Goal: Task Accomplishment & Management: Use online tool/utility

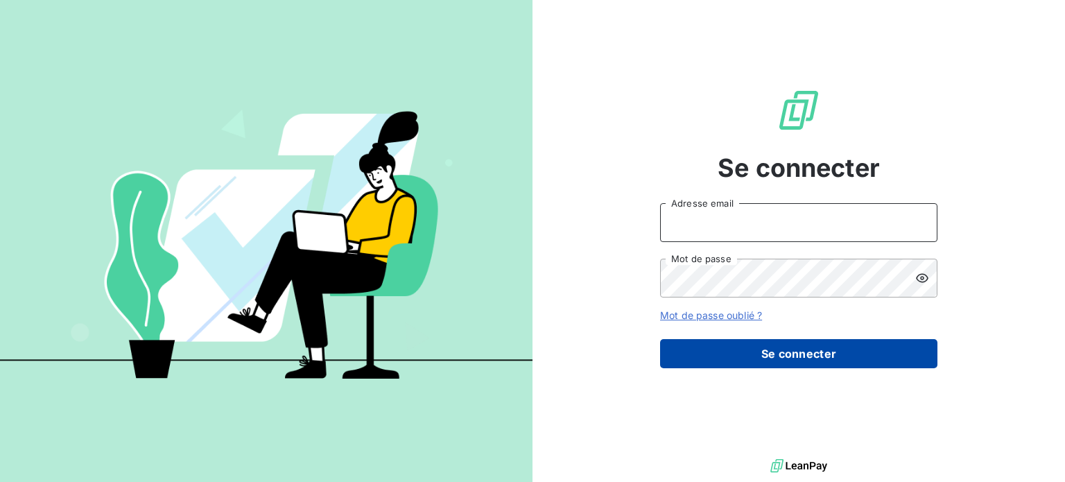
type input "[EMAIL_ADDRESS][DOMAIN_NAME]"
click at [810, 339] on button "Se connecter" at bounding box center [798, 353] width 277 height 29
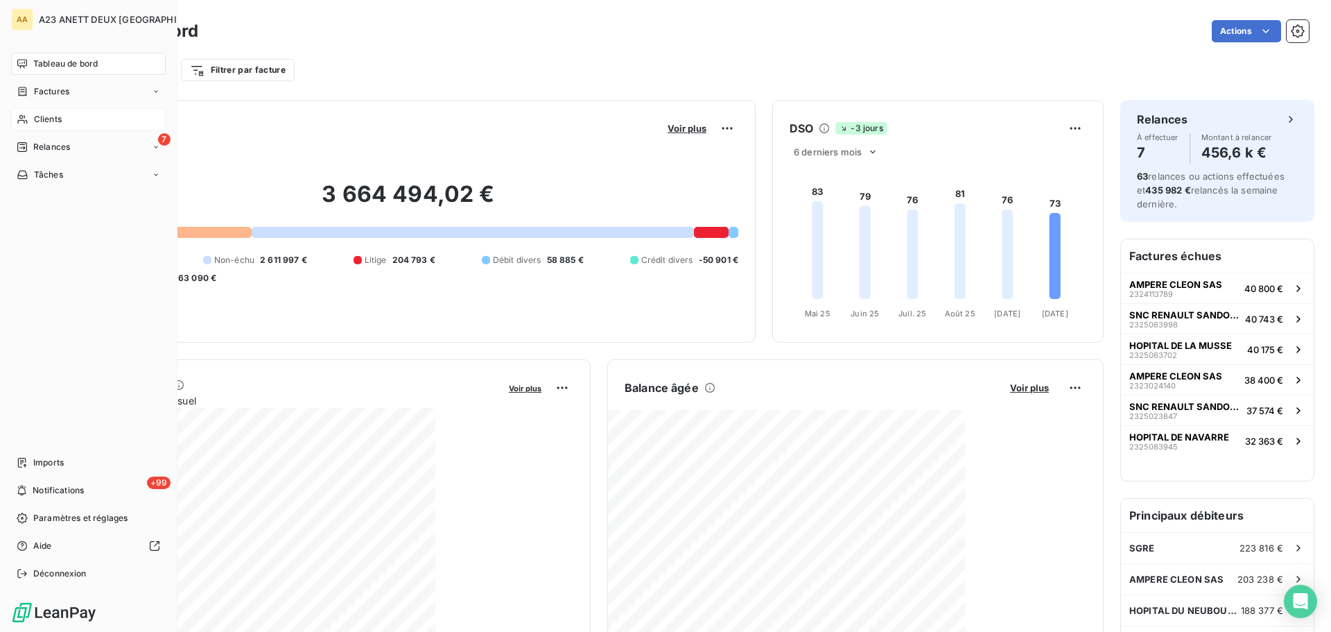
click at [44, 121] on span "Clients" at bounding box center [48, 119] width 28 height 12
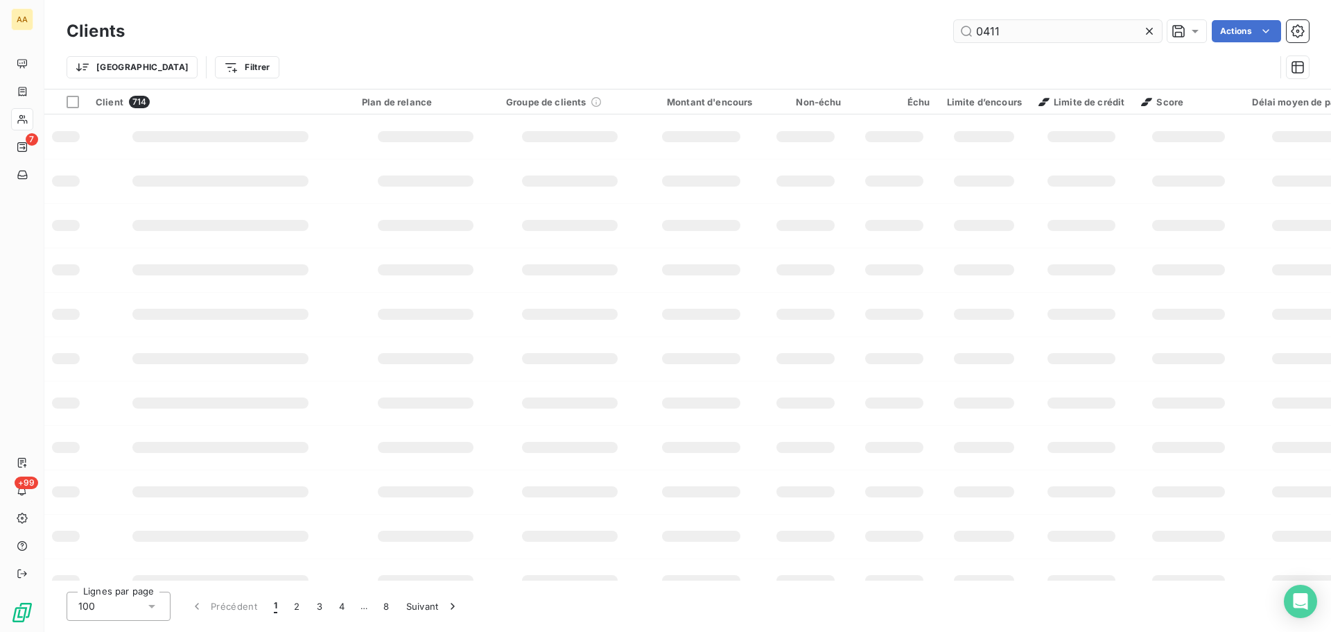
click at [1035, 33] on input "0411" at bounding box center [1058, 31] width 208 height 22
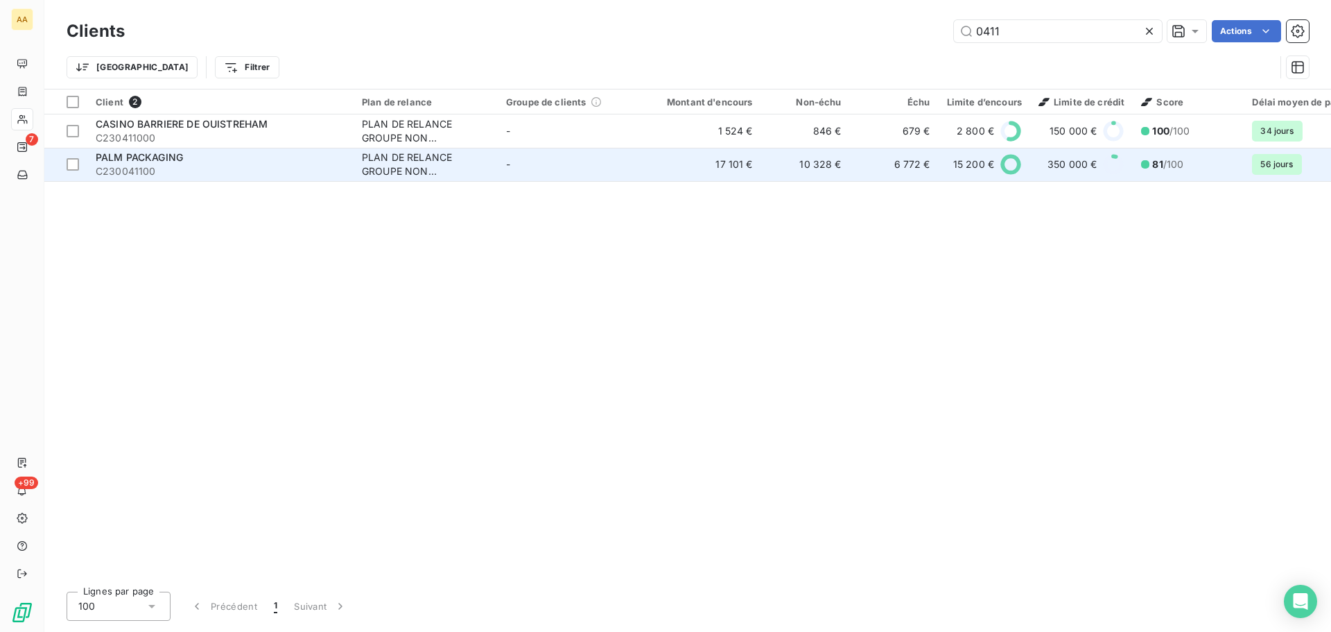
type input "0411"
click at [288, 159] on div "PALM PACKAGING" at bounding box center [221, 157] width 250 height 14
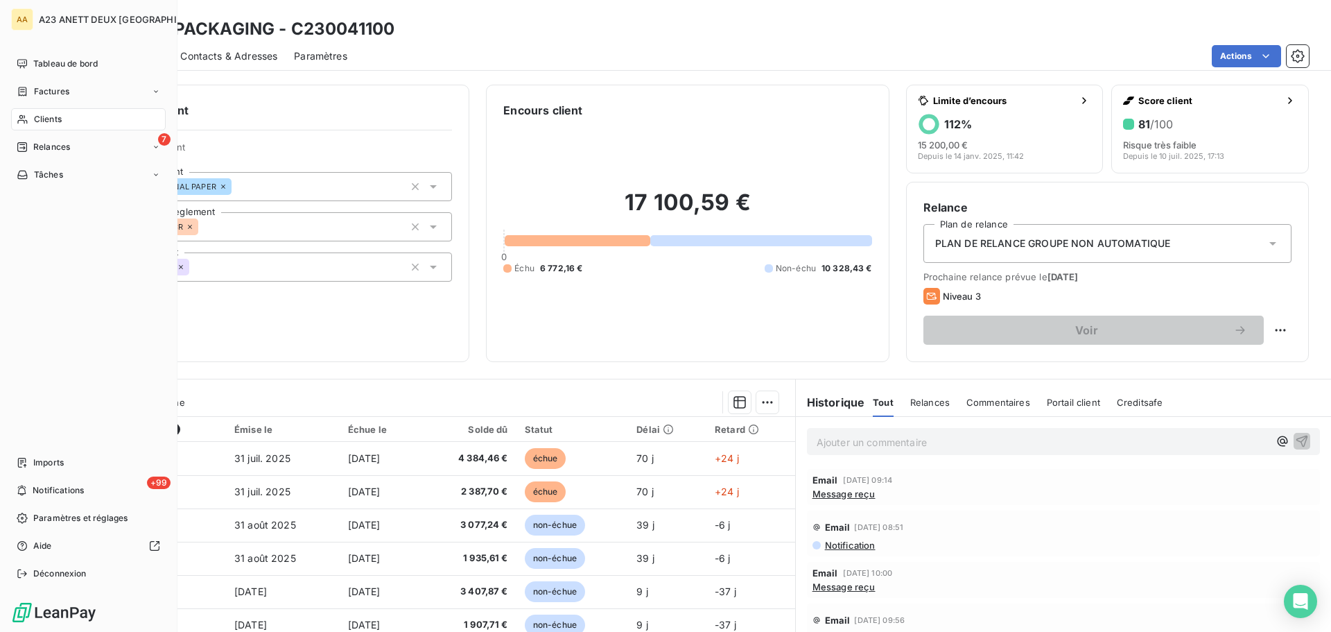
click at [56, 118] on span "Clients" at bounding box center [48, 119] width 28 height 12
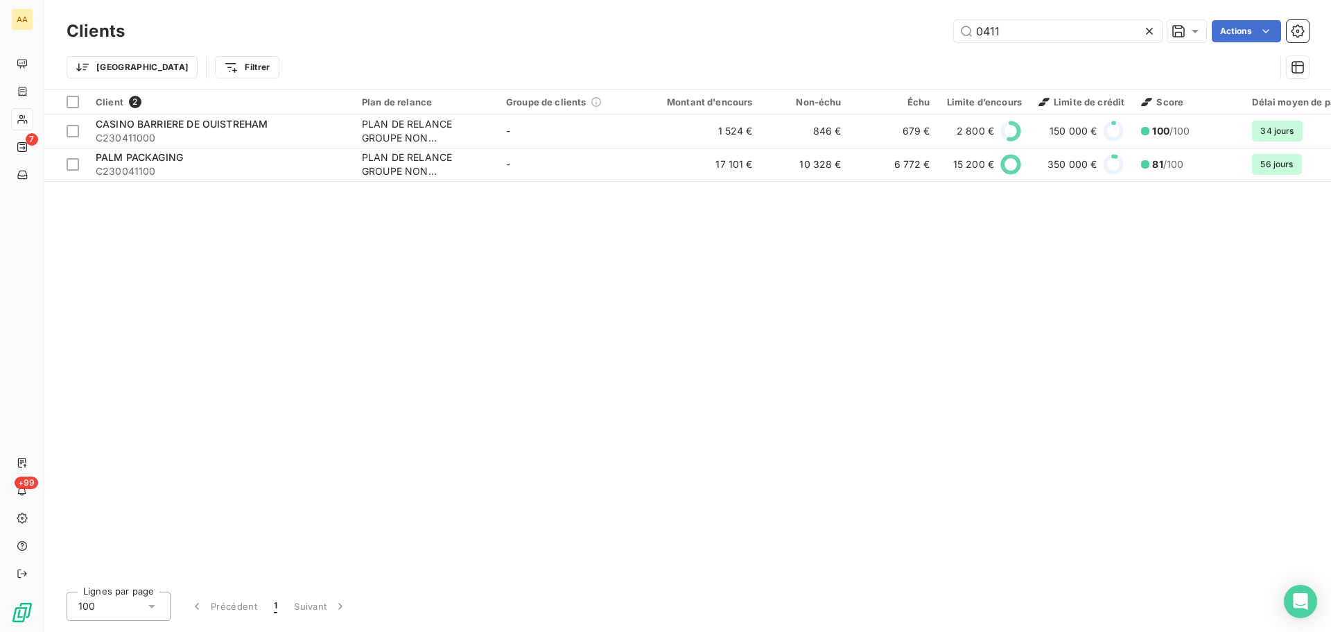
drag, startPoint x: 981, startPoint y: 36, endPoint x: 897, endPoint y: 34, distance: 83.9
click at [908, 36] on div "0411 Actions" at bounding box center [725, 31] width 1168 height 22
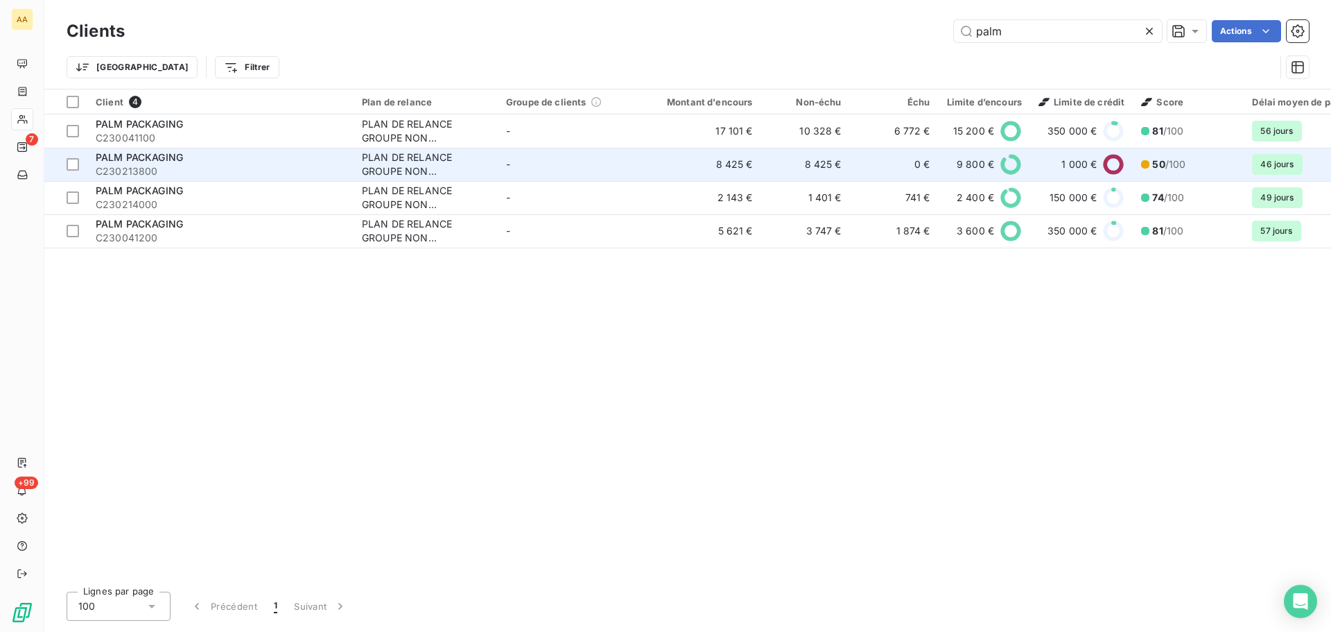
type input "palm"
click at [207, 159] on div "PALM PACKAGING" at bounding box center [221, 157] width 250 height 14
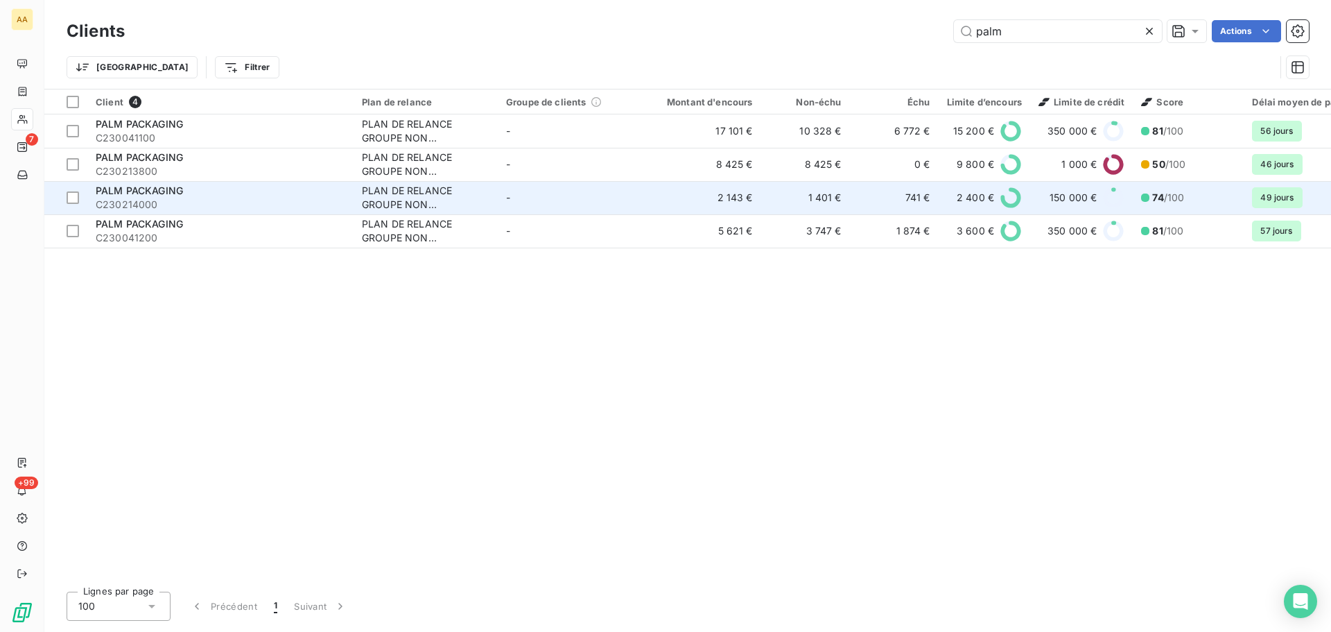
click at [201, 204] on span "C230214000" at bounding box center [221, 205] width 250 height 14
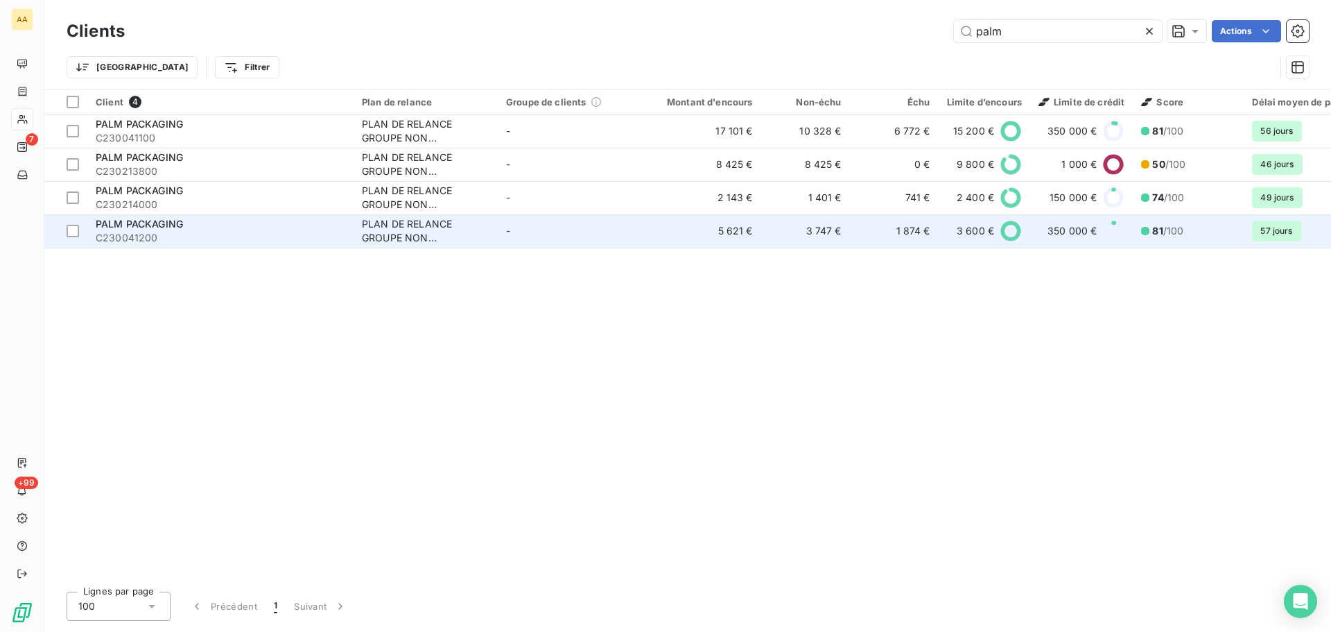
click at [401, 238] on div "PLAN DE RELANCE GROUPE NON AUTOMATIQUE" at bounding box center [426, 231] width 128 height 28
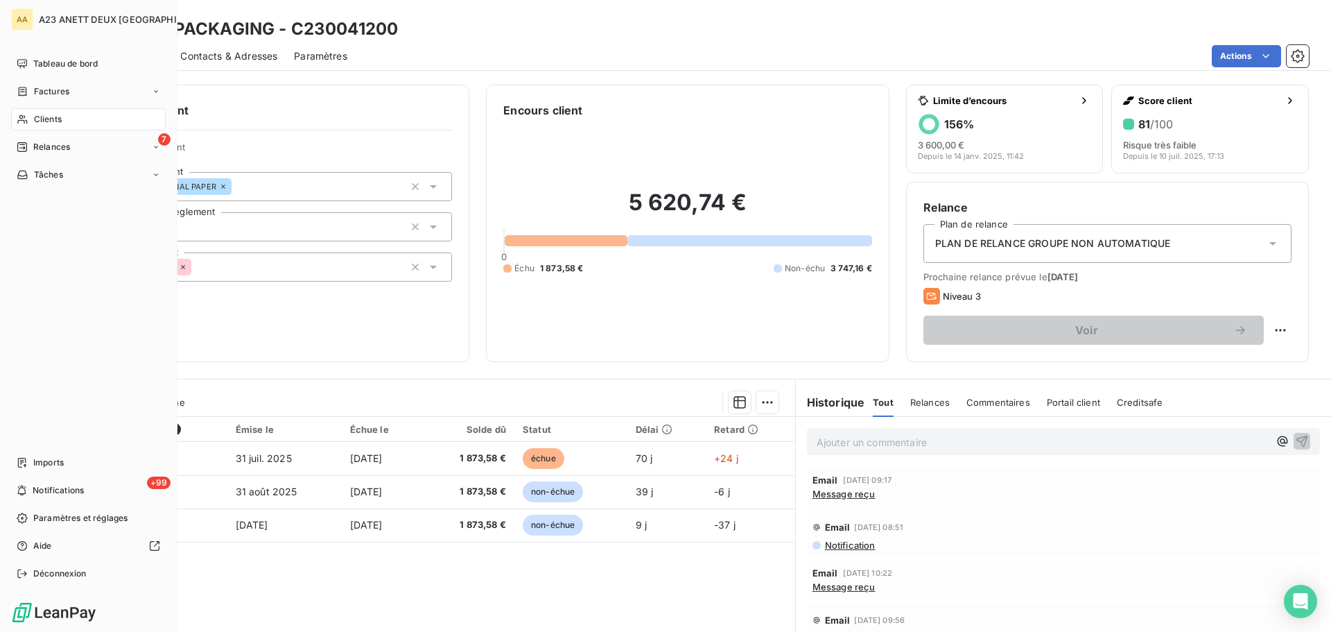
click at [46, 121] on span "Clients" at bounding box center [48, 119] width 28 height 12
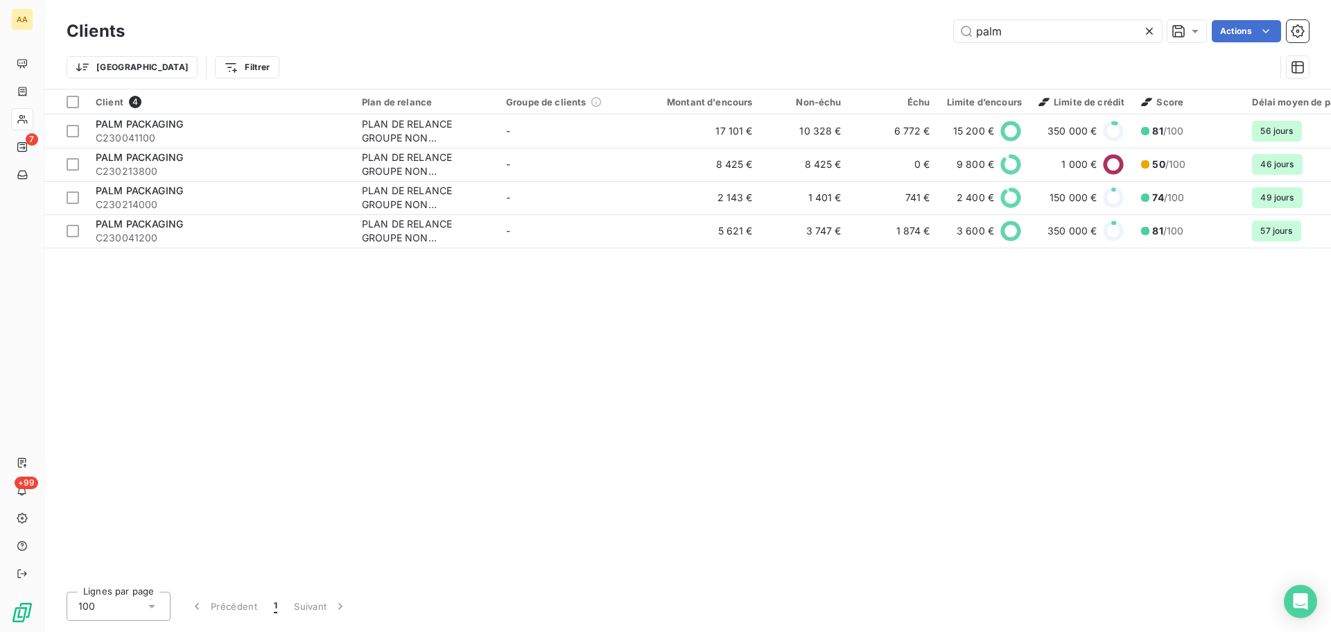
drag, startPoint x: 1030, startPoint y: 37, endPoint x: 504, endPoint y: -49, distance: 533.2
click at [504, 0] on html "AA 7 +99 Clients palm Actions Trier Filtrer Client 4 Plan de relance Groupe de …" at bounding box center [665, 316] width 1331 height 632
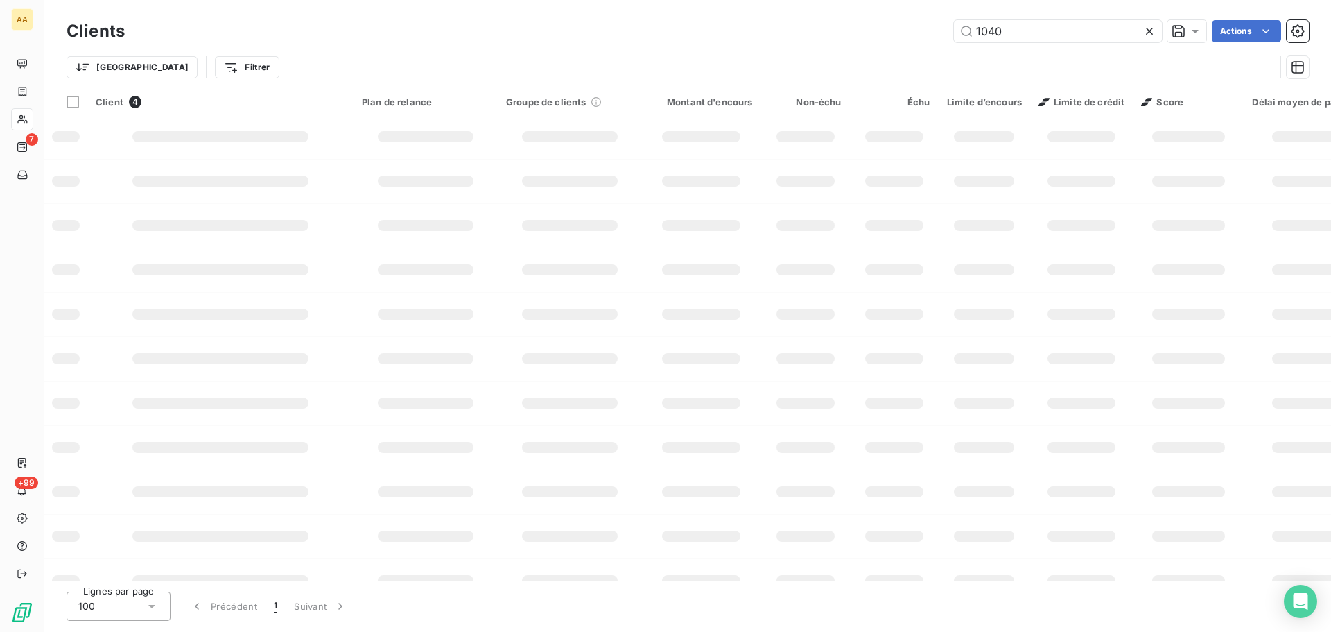
type input "1040"
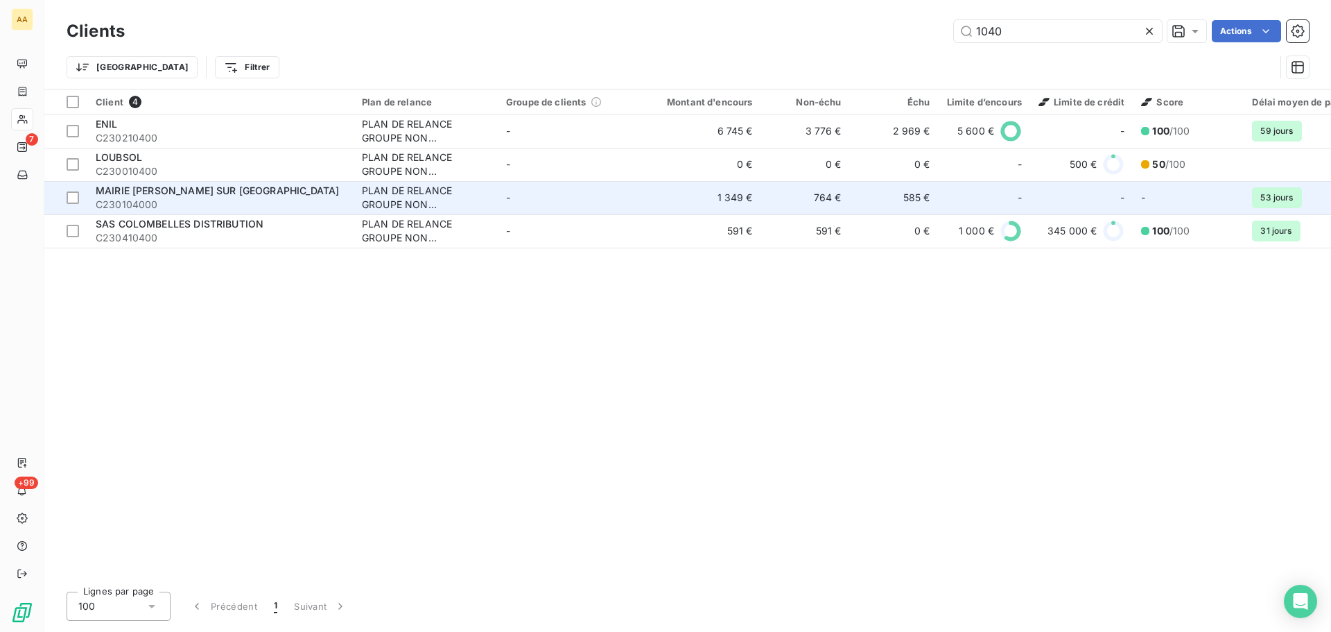
click at [282, 191] on div "MAIRIE [PERSON_NAME] SUR [GEOGRAPHIC_DATA]" at bounding box center [221, 191] width 250 height 14
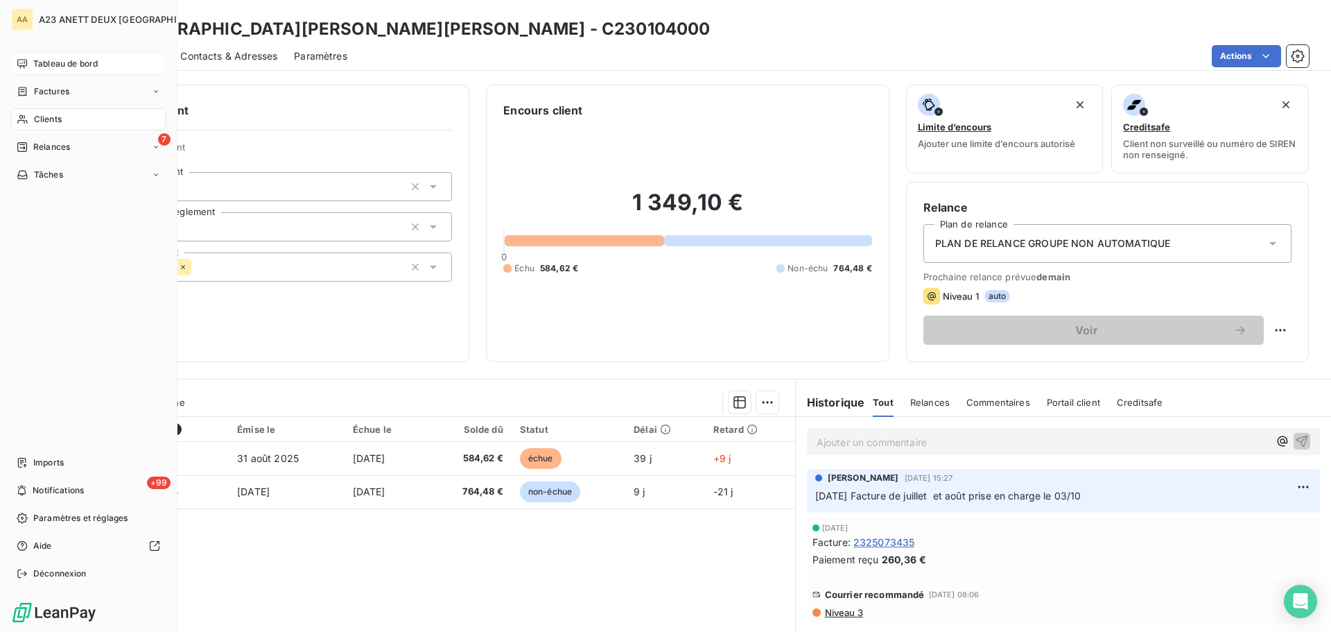
click at [71, 69] on span "Tableau de bord" at bounding box center [65, 64] width 64 height 12
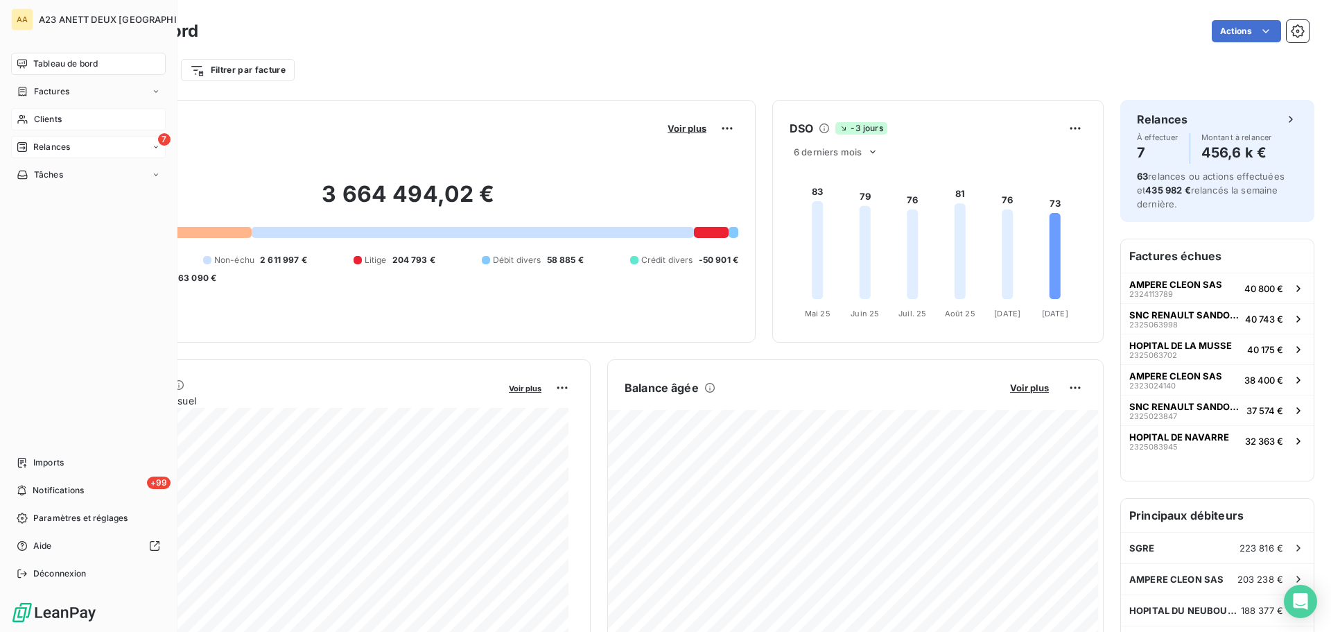
click at [58, 150] on span "Relances" at bounding box center [51, 147] width 37 height 12
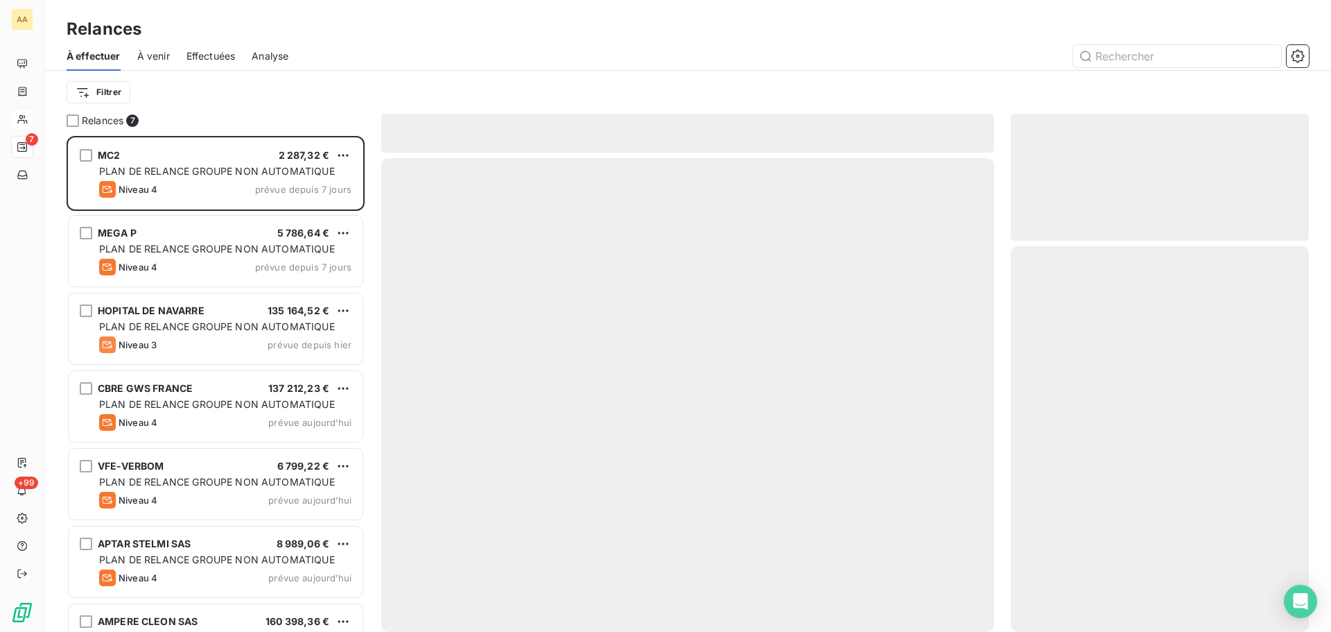
scroll to position [485, 288]
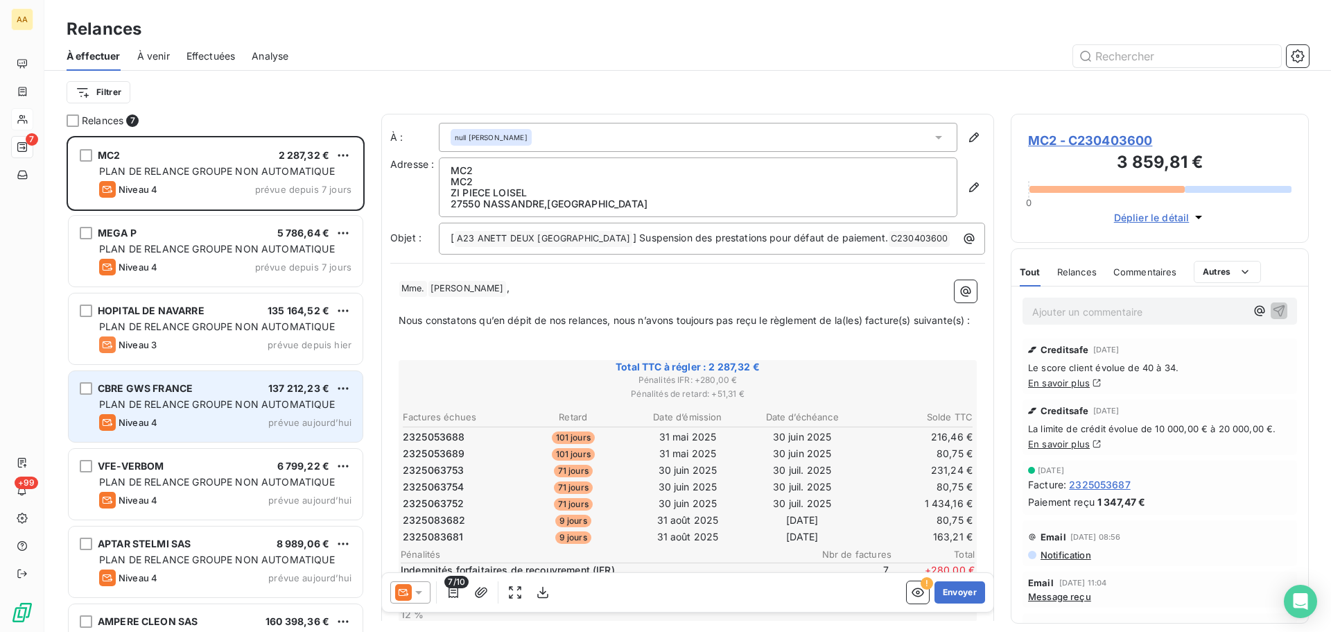
click at [219, 419] on div "Niveau 4 prévue aujourd’hui" at bounding box center [225, 422] width 252 height 17
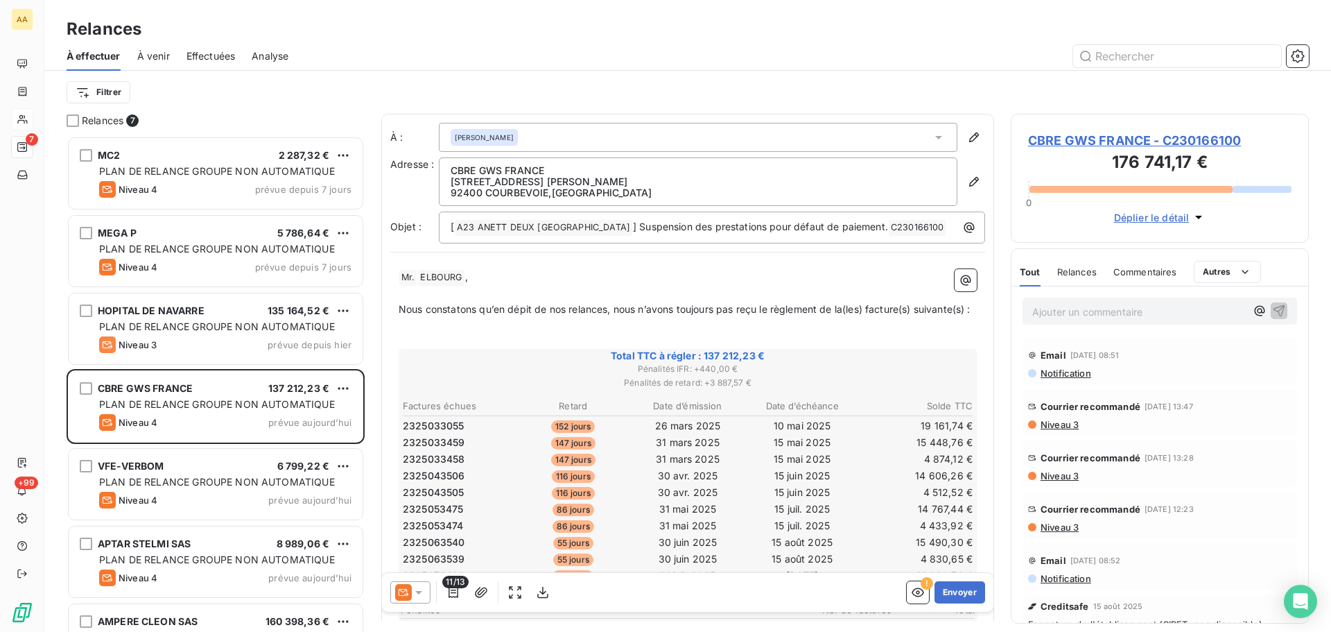
click at [424, 481] on icon at bounding box center [419, 592] width 14 height 14
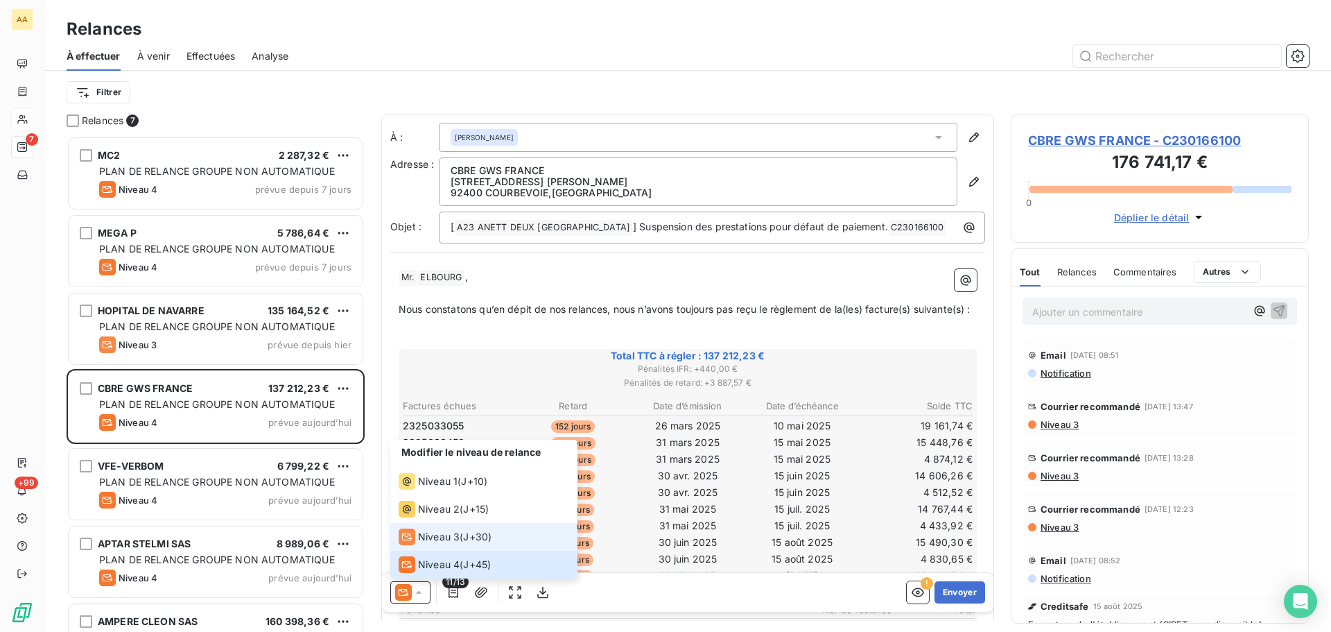
click at [438, 481] on span "Niveau 3" at bounding box center [439, 537] width 42 height 14
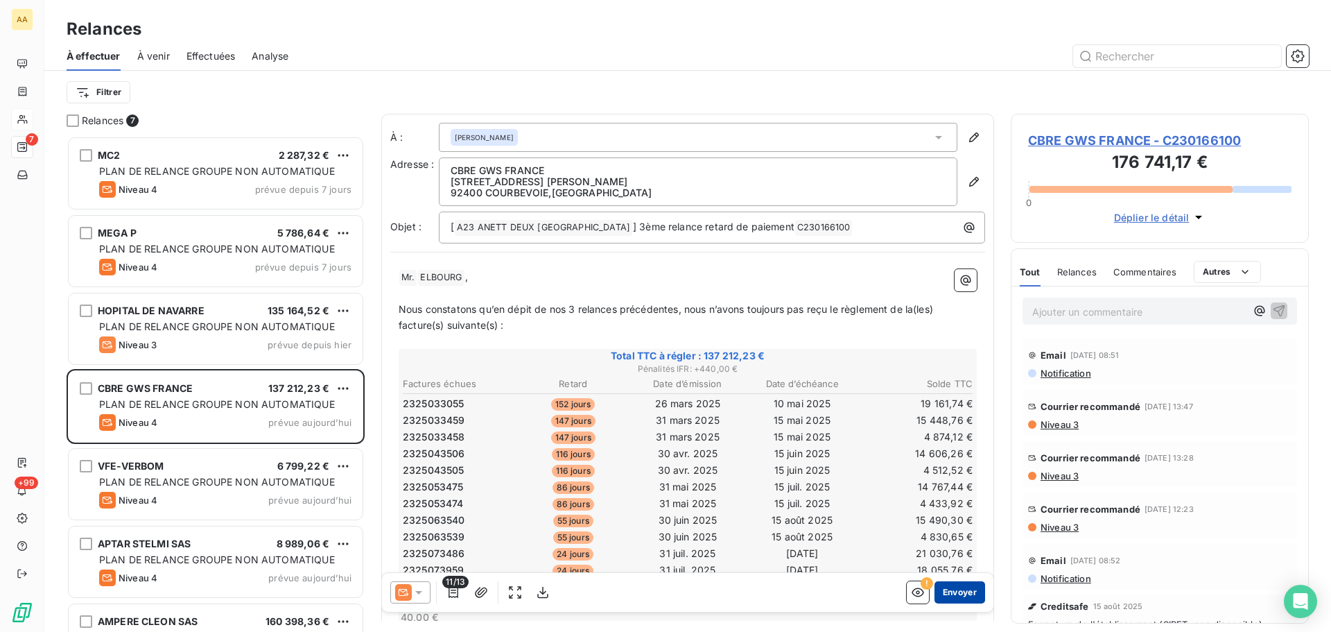
click at [960, 481] on button "Envoyer" at bounding box center [960, 592] width 51 height 22
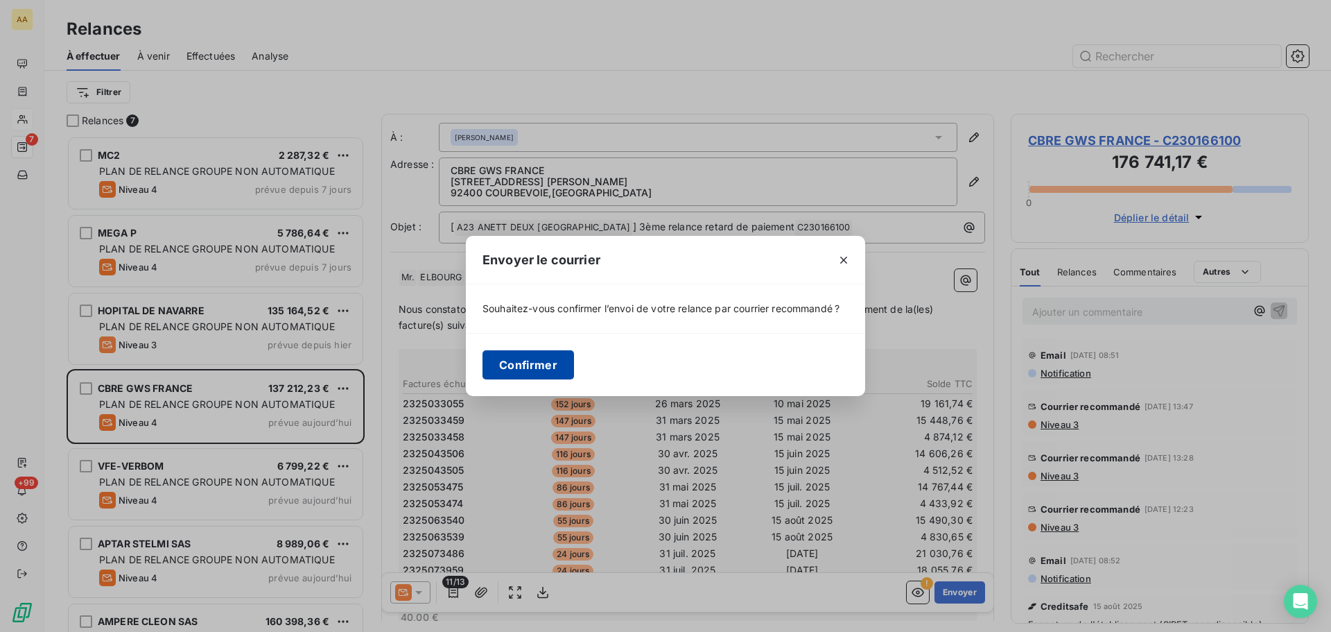
click at [530, 366] on button "Confirmer" at bounding box center [529, 364] width 92 height 29
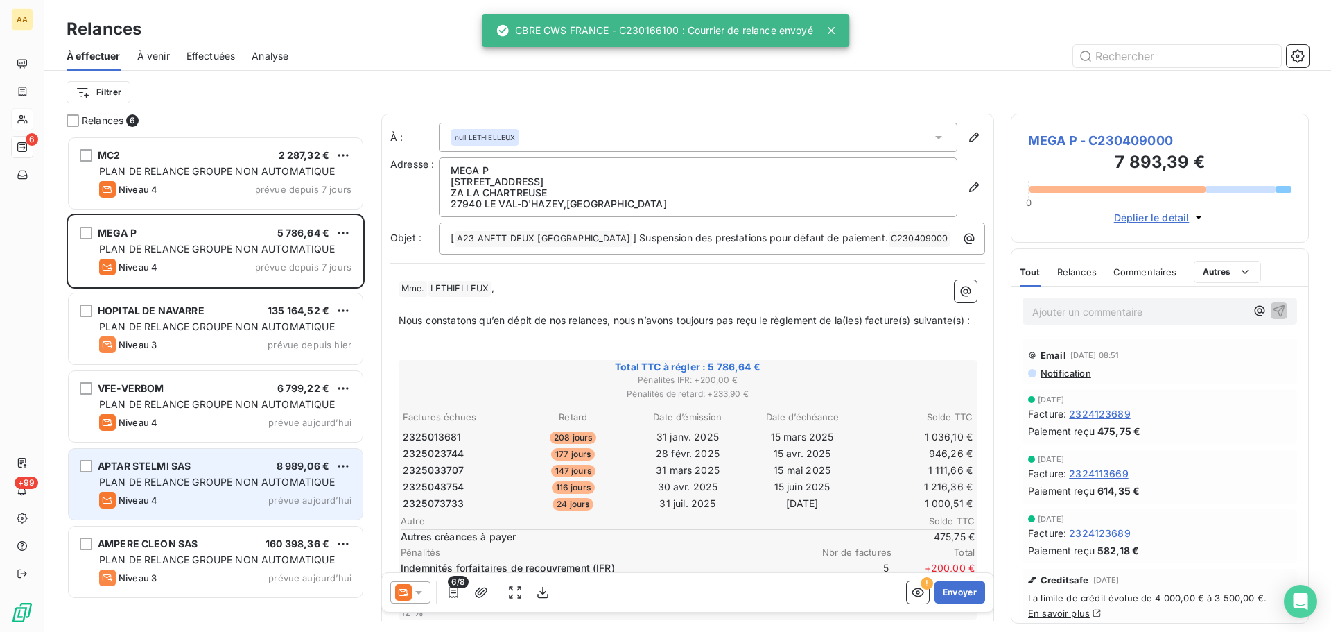
click at [248, 481] on span "PLAN DE RELANCE GROUPE NON AUTOMATIQUE" at bounding box center [217, 482] width 236 height 12
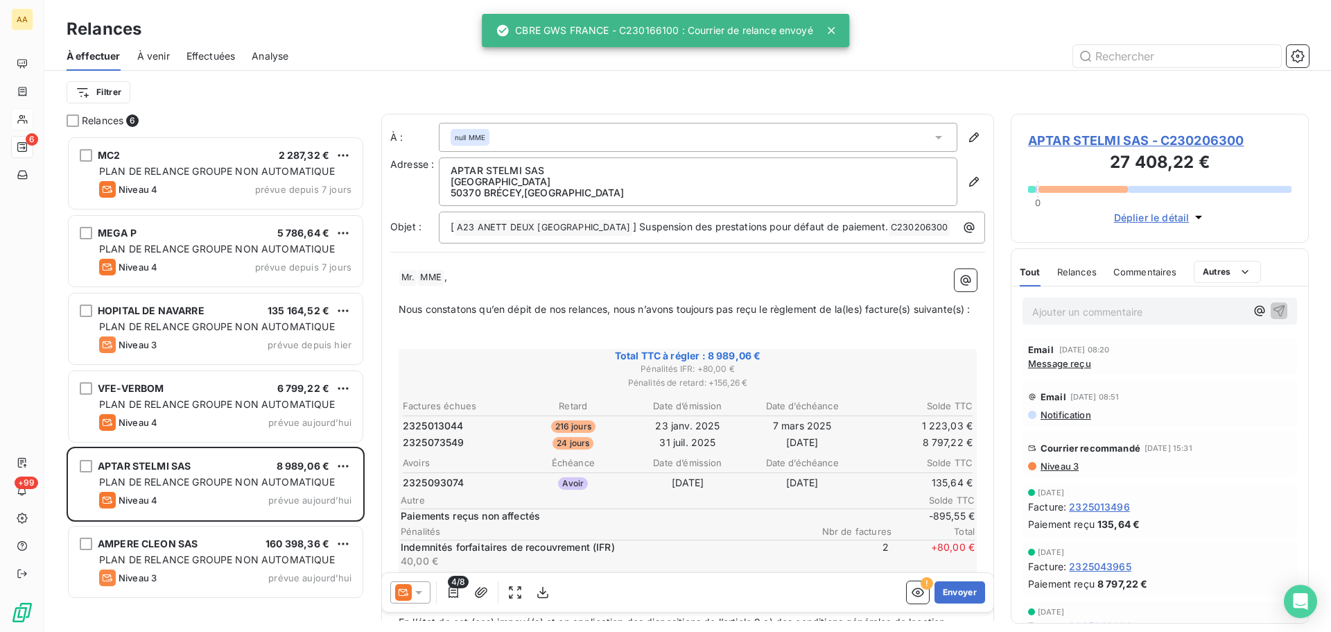
click at [423, 481] on icon at bounding box center [419, 592] width 14 height 14
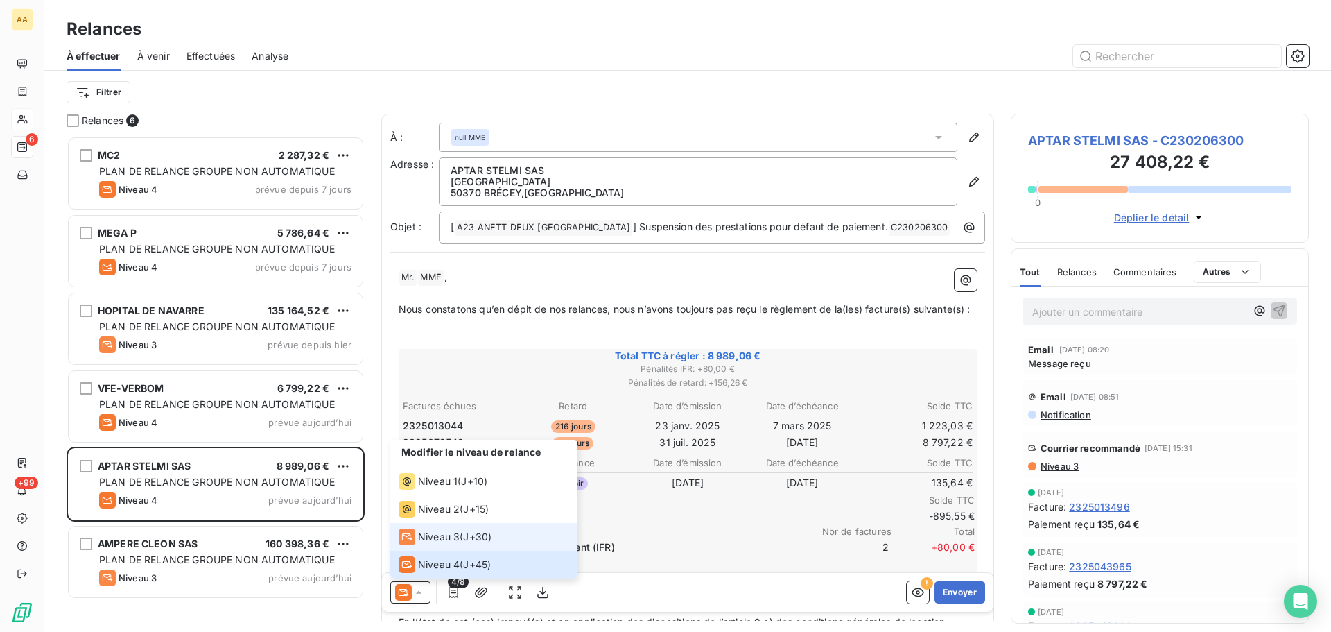
click at [445, 481] on span "Niveau 3" at bounding box center [439, 537] width 42 height 14
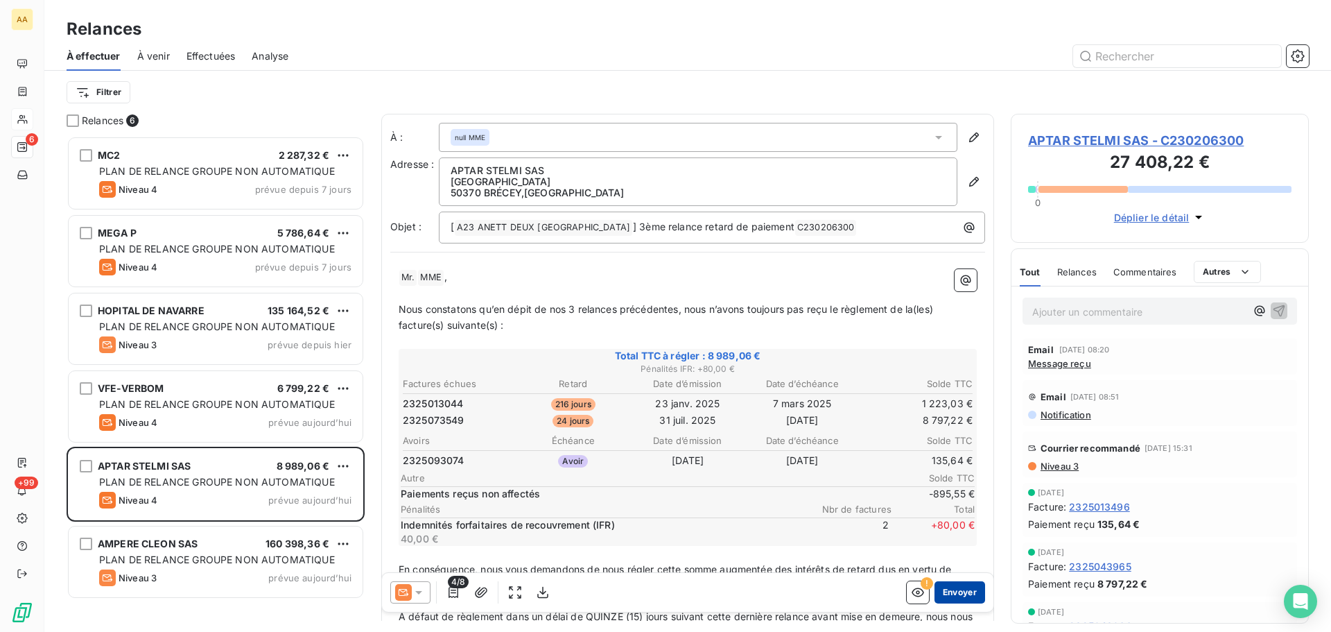
click at [952, 481] on button "Envoyer" at bounding box center [960, 592] width 51 height 22
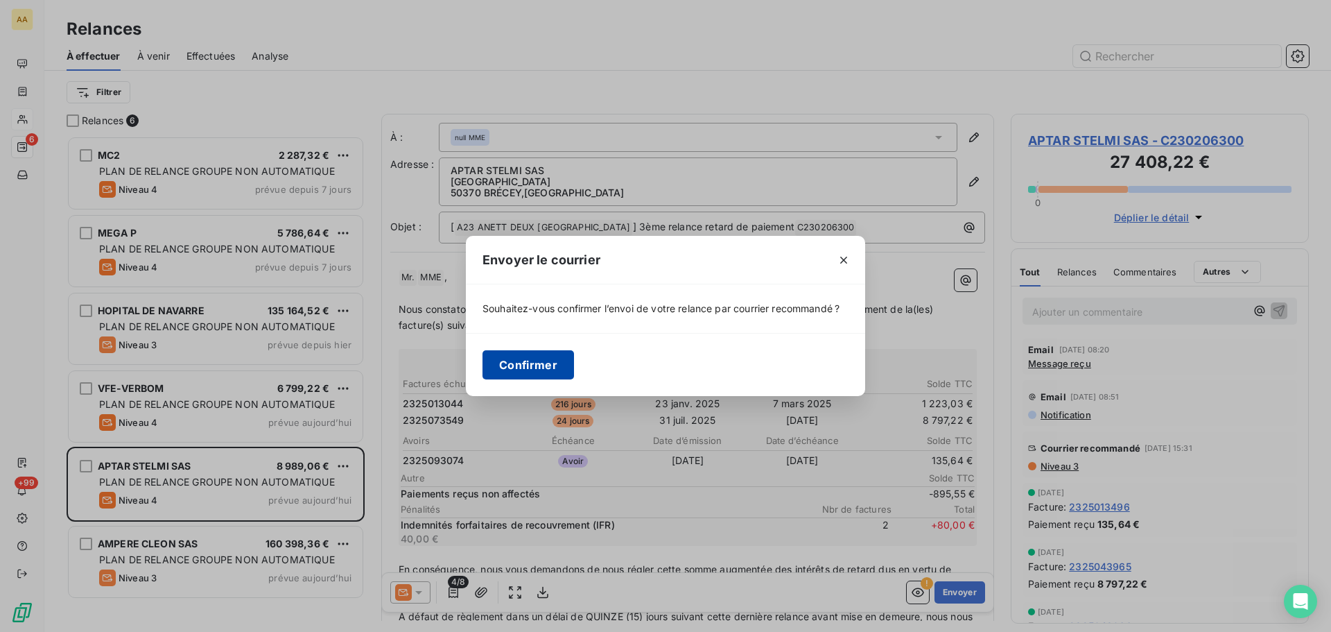
click at [524, 365] on button "Confirmer" at bounding box center [529, 364] width 92 height 29
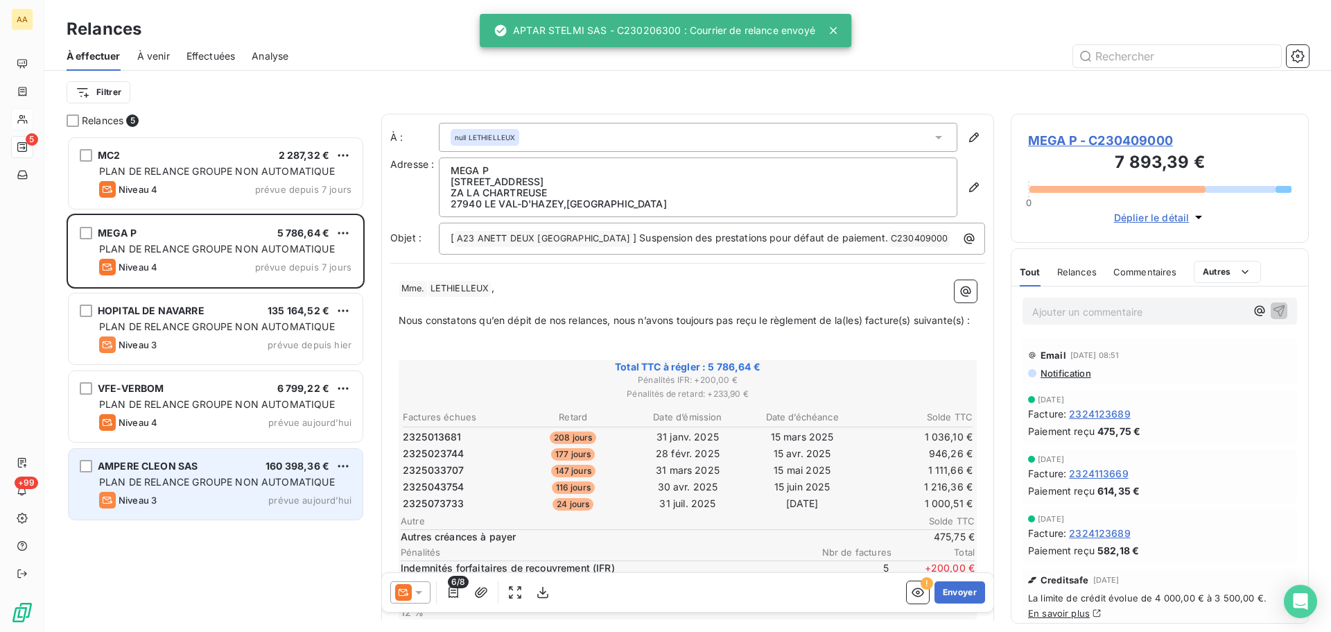
click at [275, 481] on span "prévue aujourd’hui" at bounding box center [309, 499] width 83 height 11
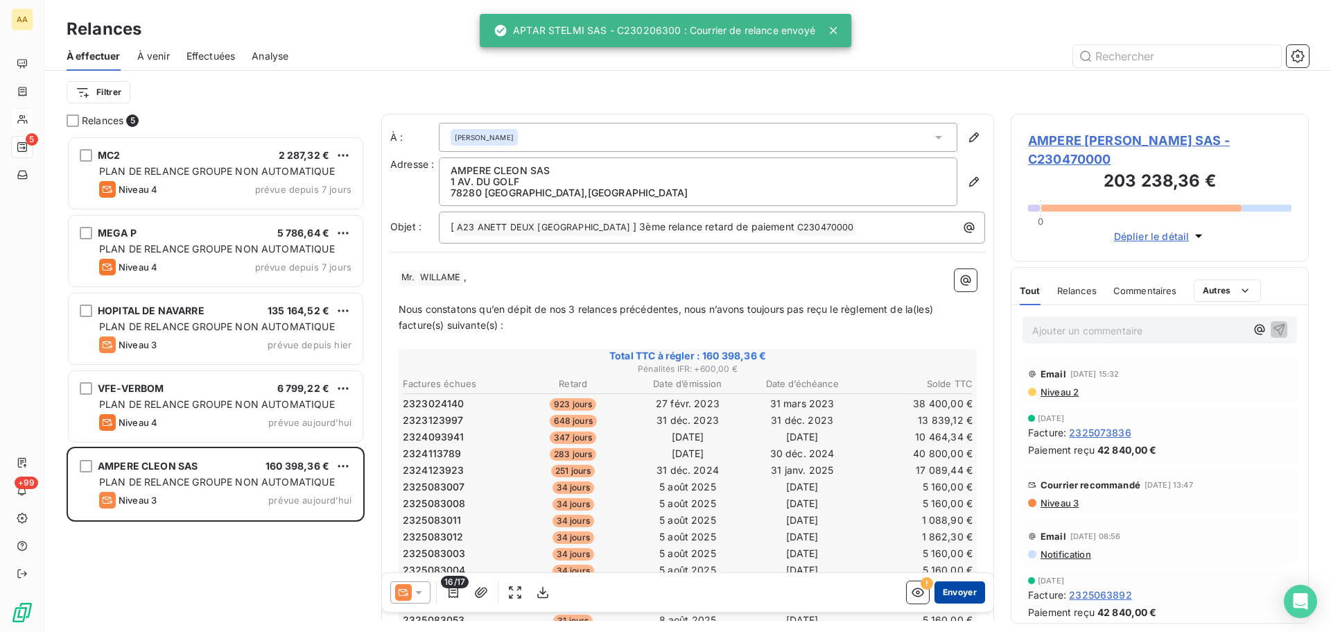
click at [959, 481] on button "Envoyer" at bounding box center [960, 592] width 51 height 22
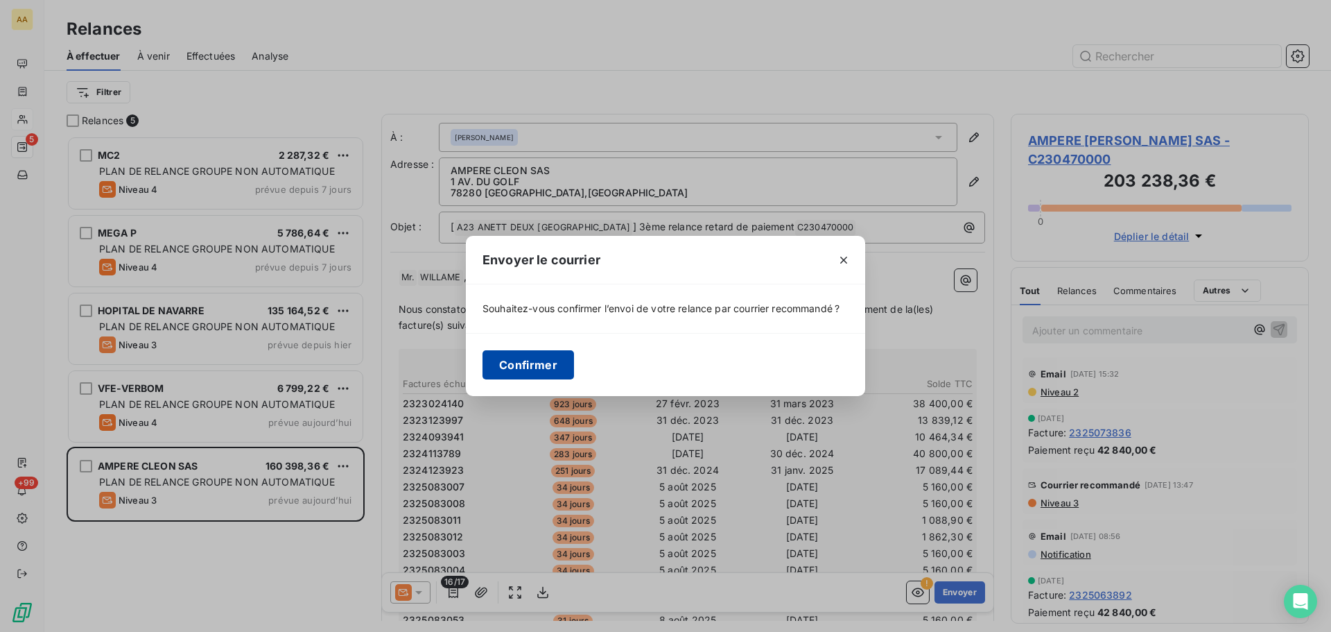
click at [535, 365] on button "Confirmer" at bounding box center [529, 364] width 92 height 29
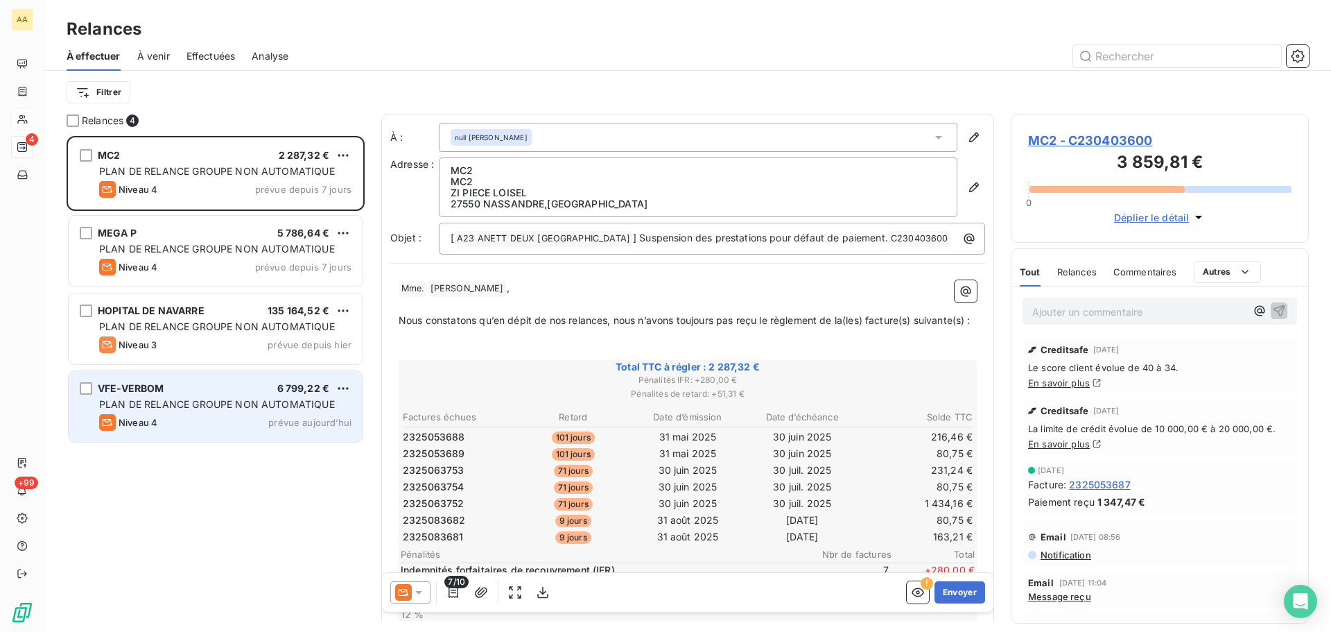
click at [290, 404] on span "PLAN DE RELANCE GROUPE NON AUTOMATIQUE" at bounding box center [217, 404] width 236 height 12
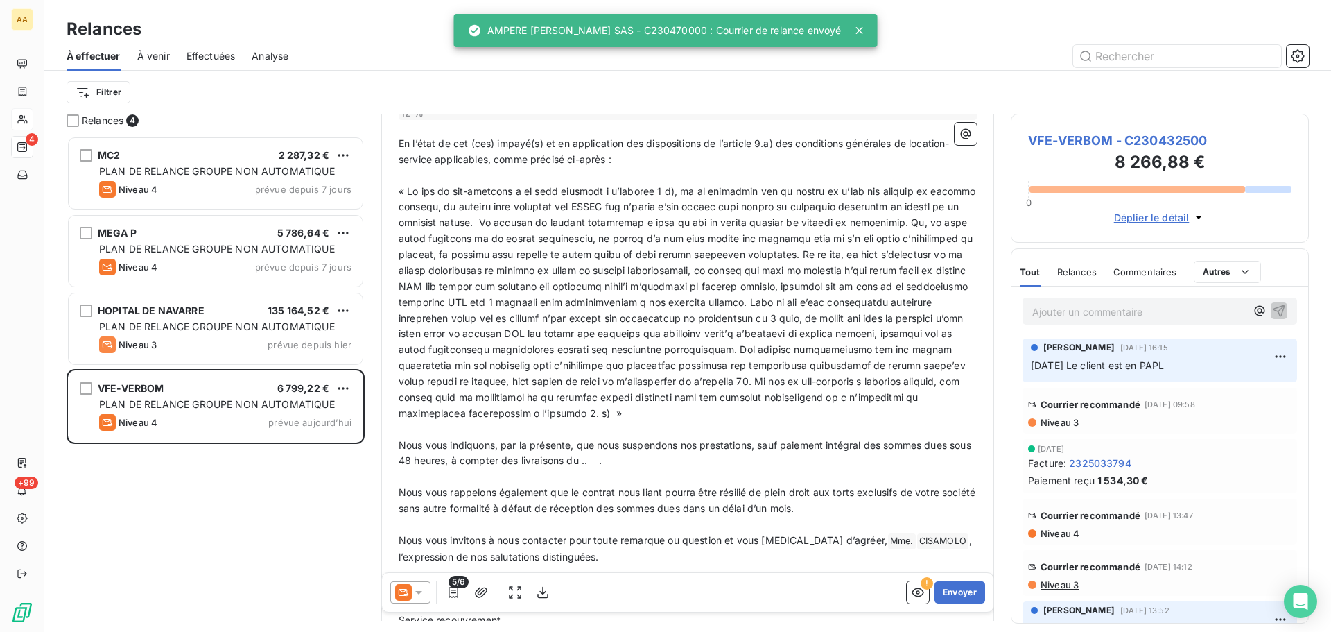
scroll to position [486, 0]
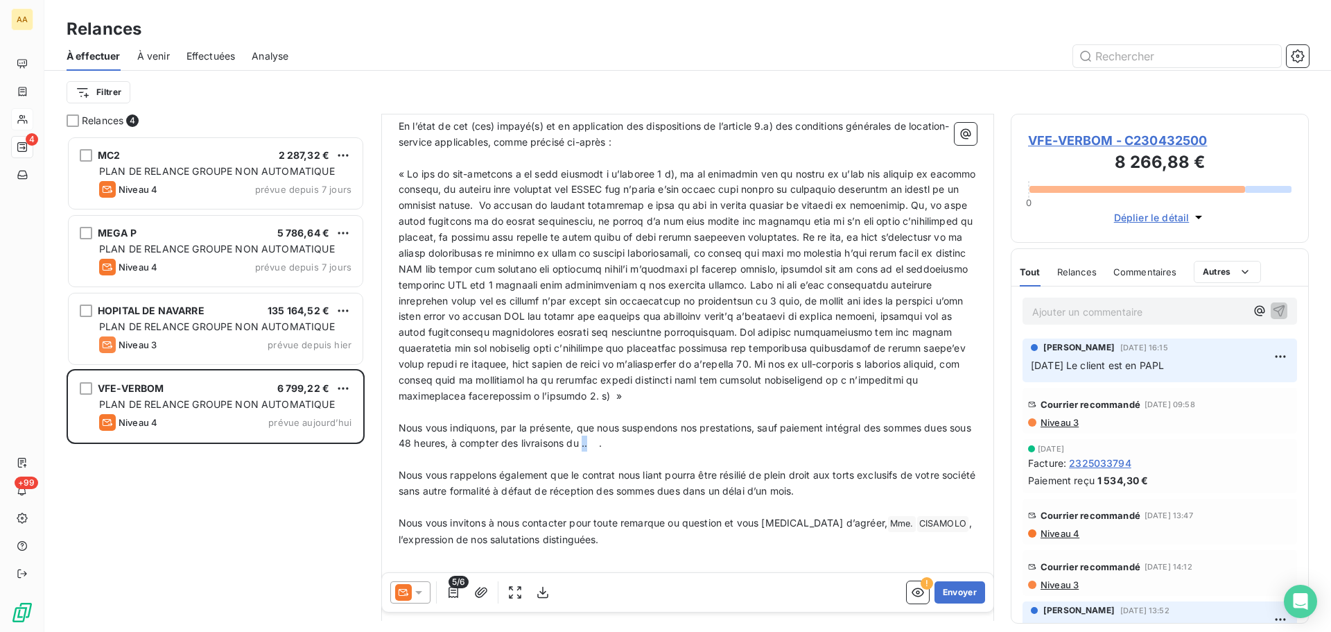
click at [609, 449] on span "Nous vous indiquons, par la présente, que nous suspendons nos prestations, sauf…" at bounding box center [687, 436] width 576 height 28
click at [935, 481] on button "Envoyer" at bounding box center [960, 592] width 51 height 22
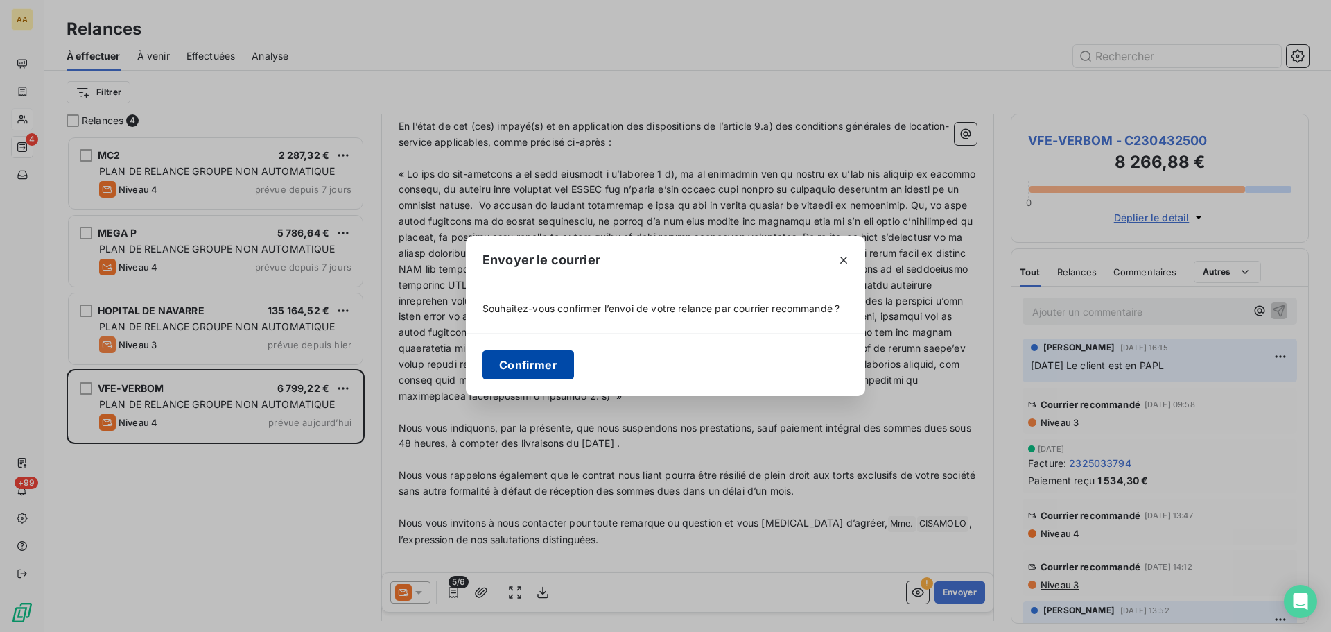
click at [535, 370] on button "Confirmer" at bounding box center [529, 364] width 92 height 29
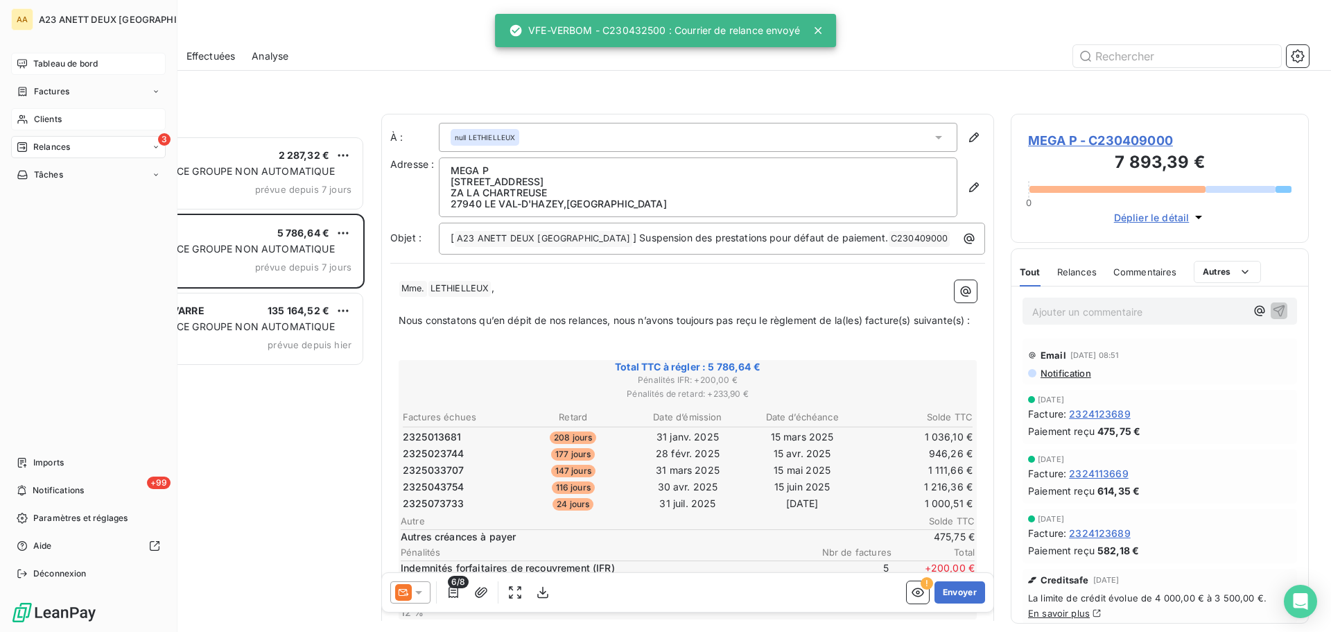
click at [49, 64] on span "Tableau de bord" at bounding box center [65, 64] width 64 height 12
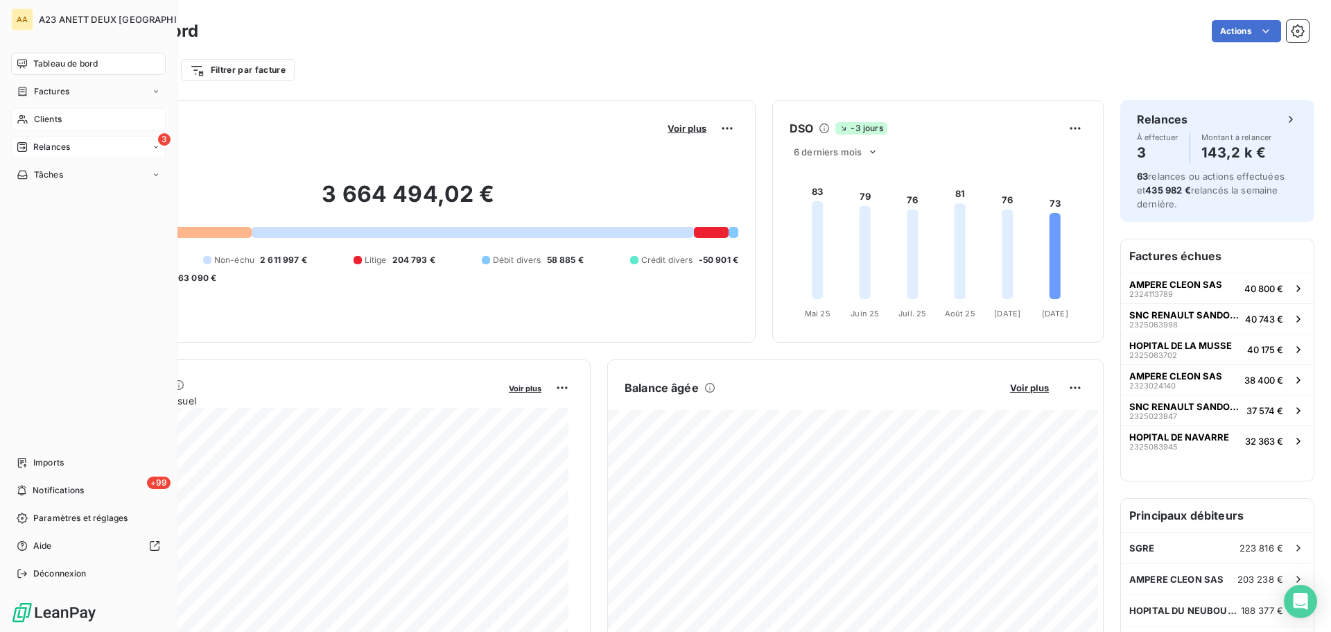
click at [40, 118] on span "Clients" at bounding box center [48, 119] width 28 height 12
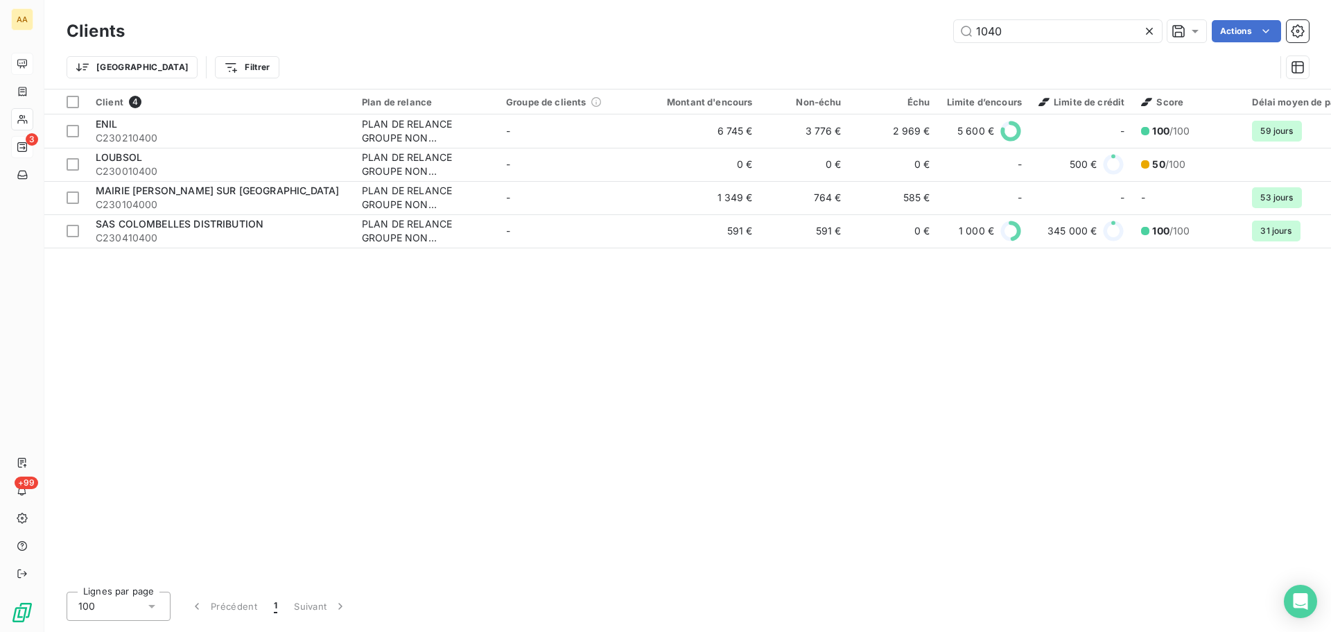
drag, startPoint x: 1001, startPoint y: 30, endPoint x: 925, endPoint y: 35, distance: 76.5
click at [934, 35] on div "1040 Actions" at bounding box center [725, 31] width 1168 height 22
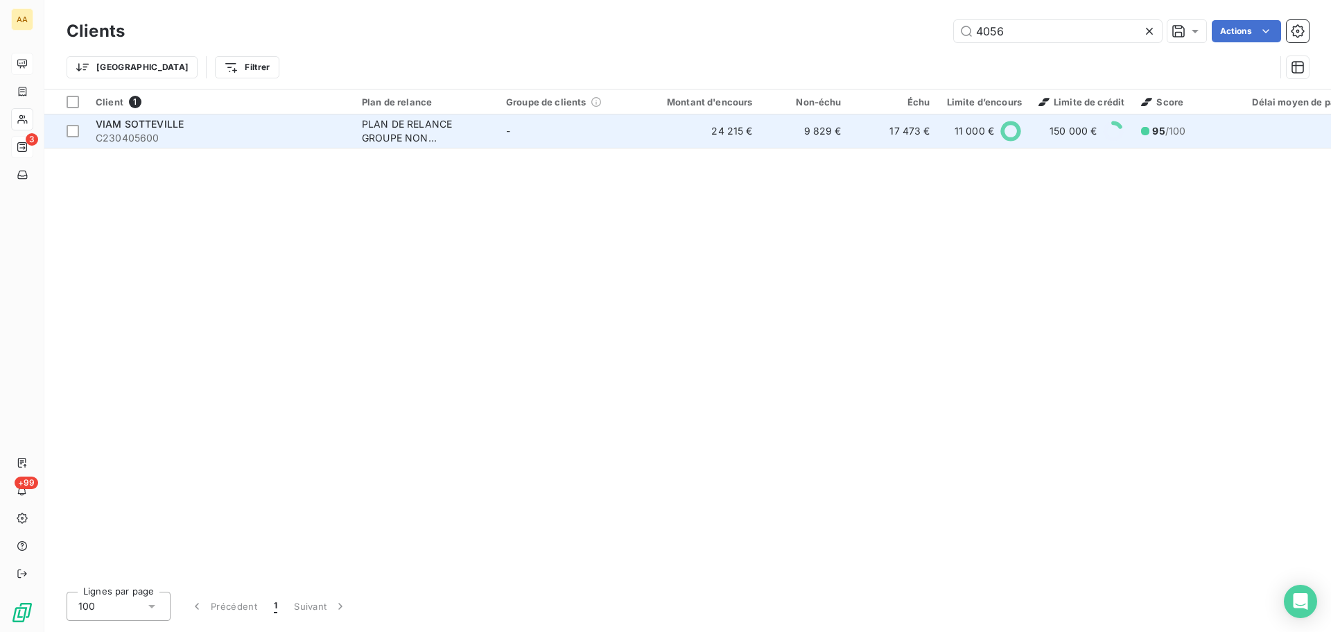
type input "4056"
click at [227, 127] on div "VIAM SOTTEVILLE" at bounding box center [221, 124] width 250 height 14
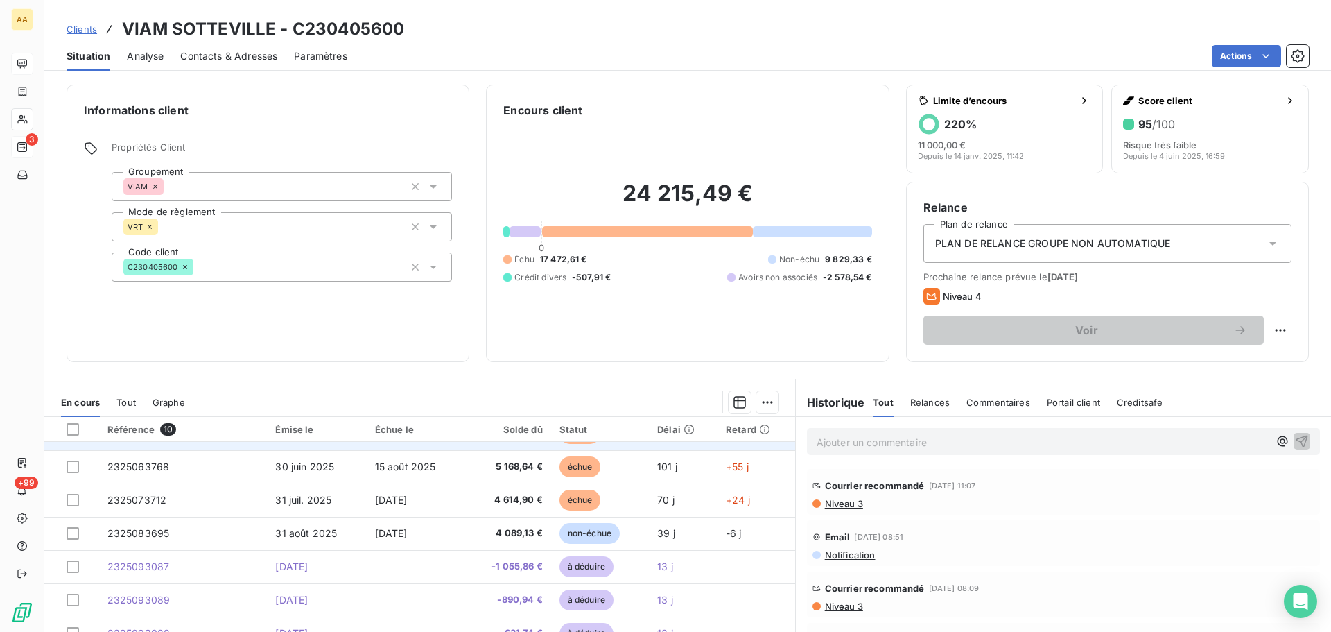
scroll to position [22, 0]
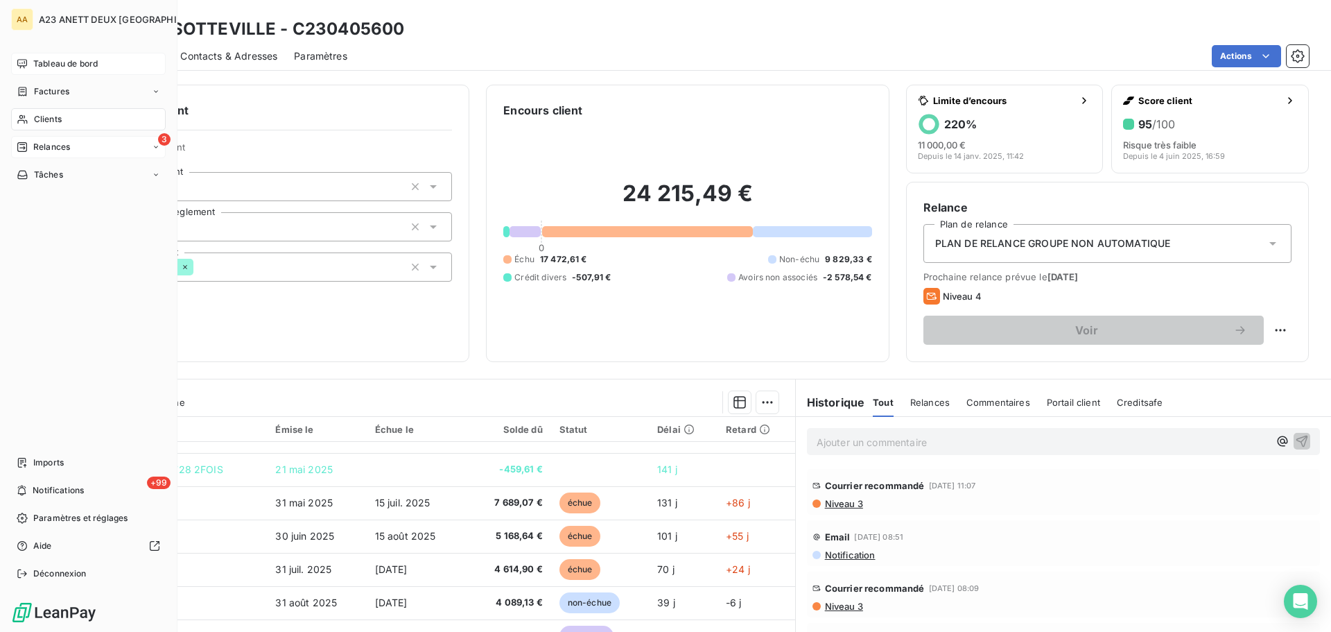
click at [37, 123] on span "Clients" at bounding box center [48, 119] width 28 height 12
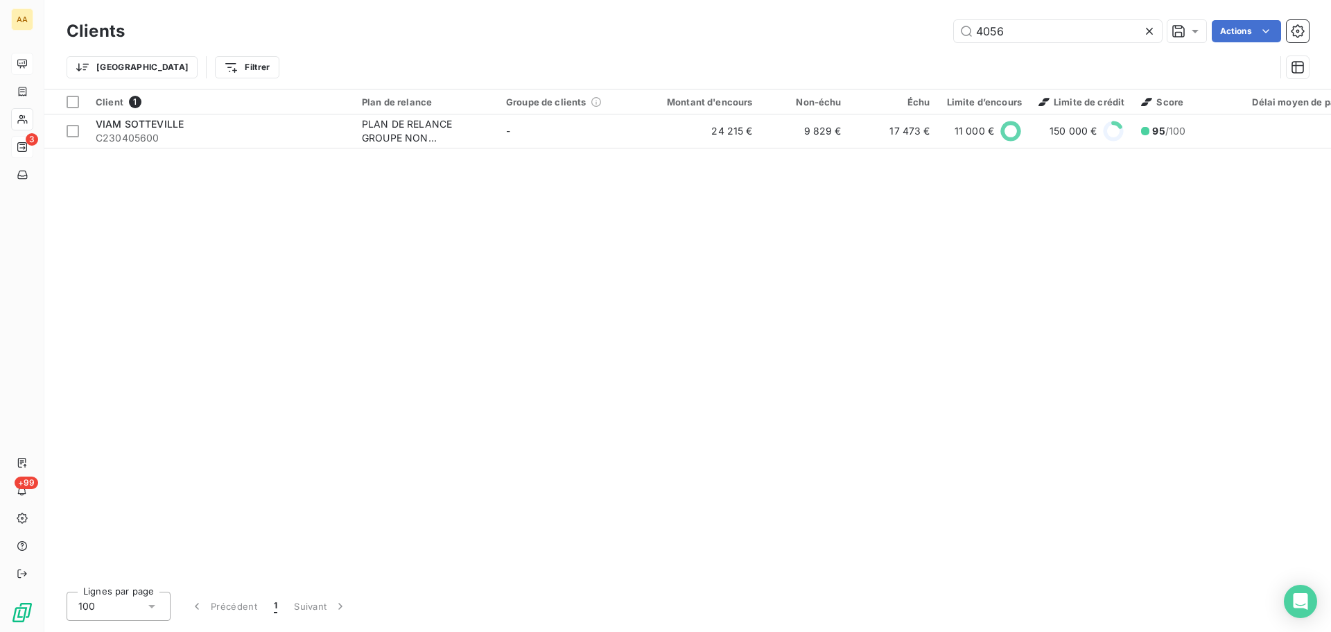
drag, startPoint x: 1004, startPoint y: 31, endPoint x: 937, endPoint y: 44, distance: 68.0
click at [943, 44] on div "Clients 4056 Actions" at bounding box center [688, 31] width 1243 height 29
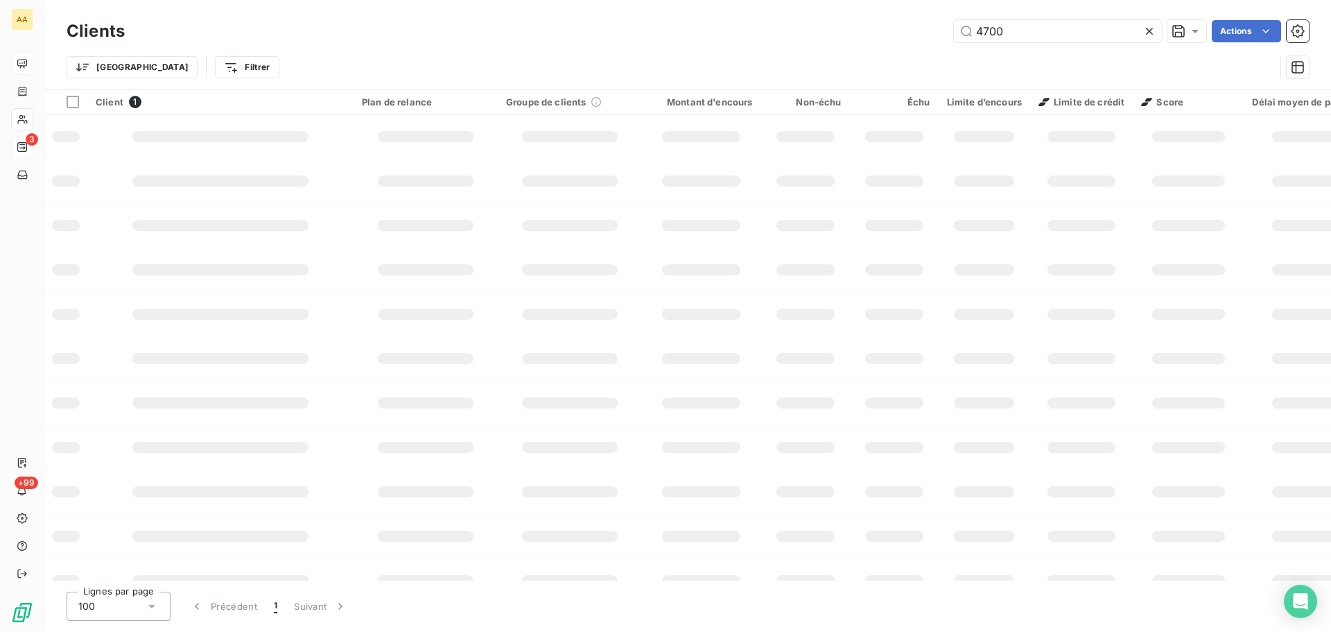
type input "4700"
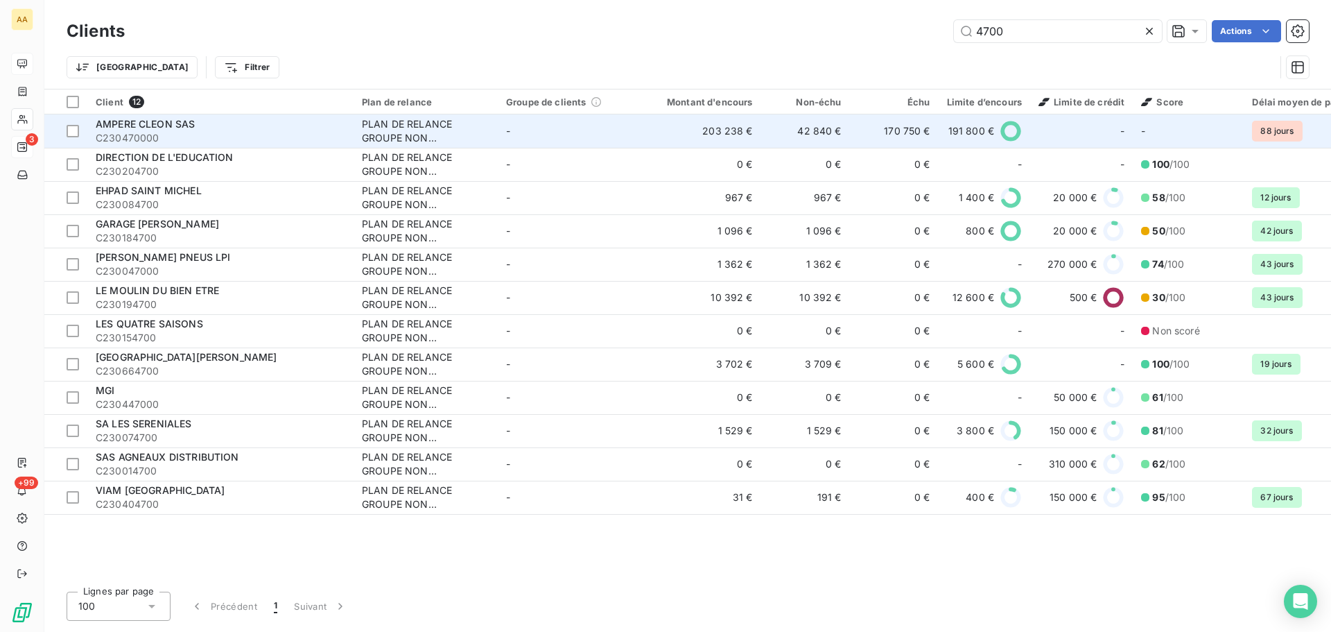
click at [225, 133] on span "C230470000" at bounding box center [221, 138] width 250 height 14
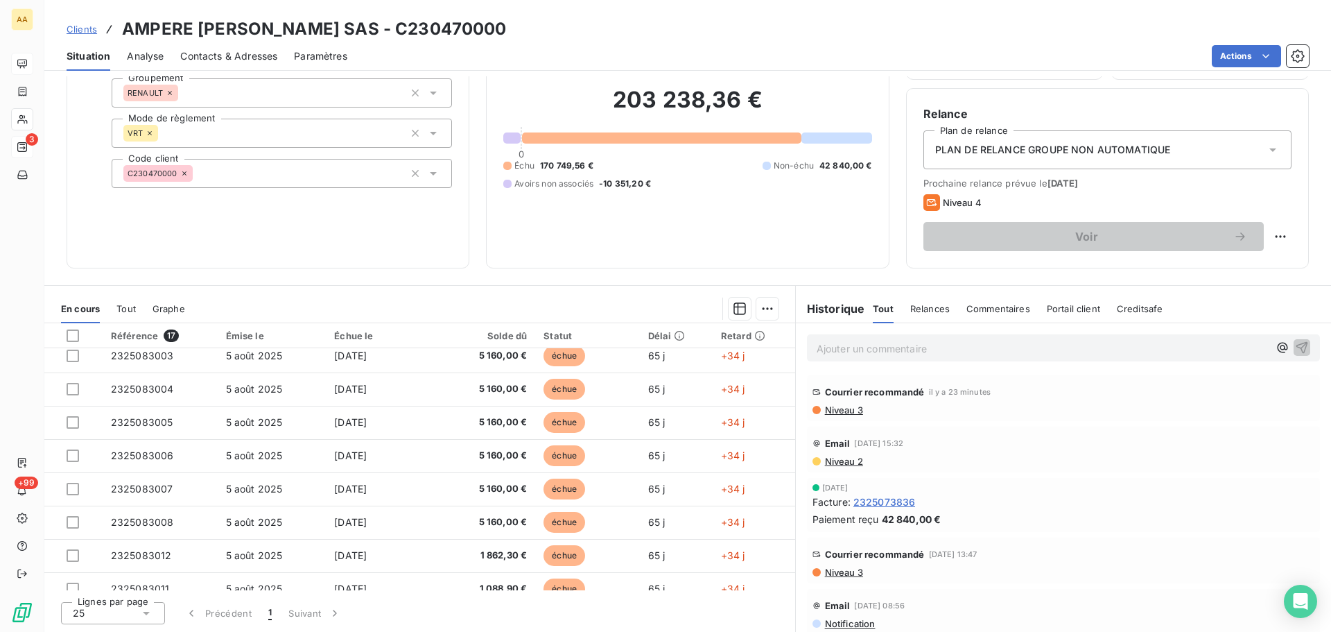
scroll to position [116, 0]
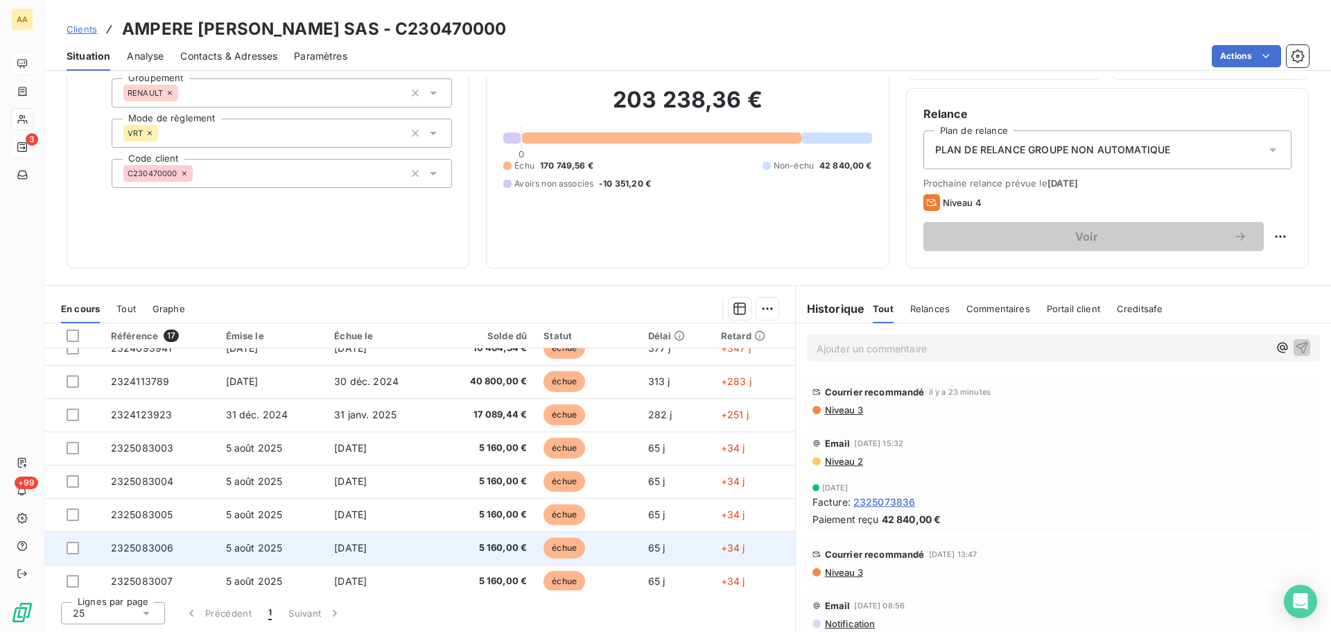
click at [526, 481] on td "5 160,00 €" at bounding box center [485, 547] width 100 height 33
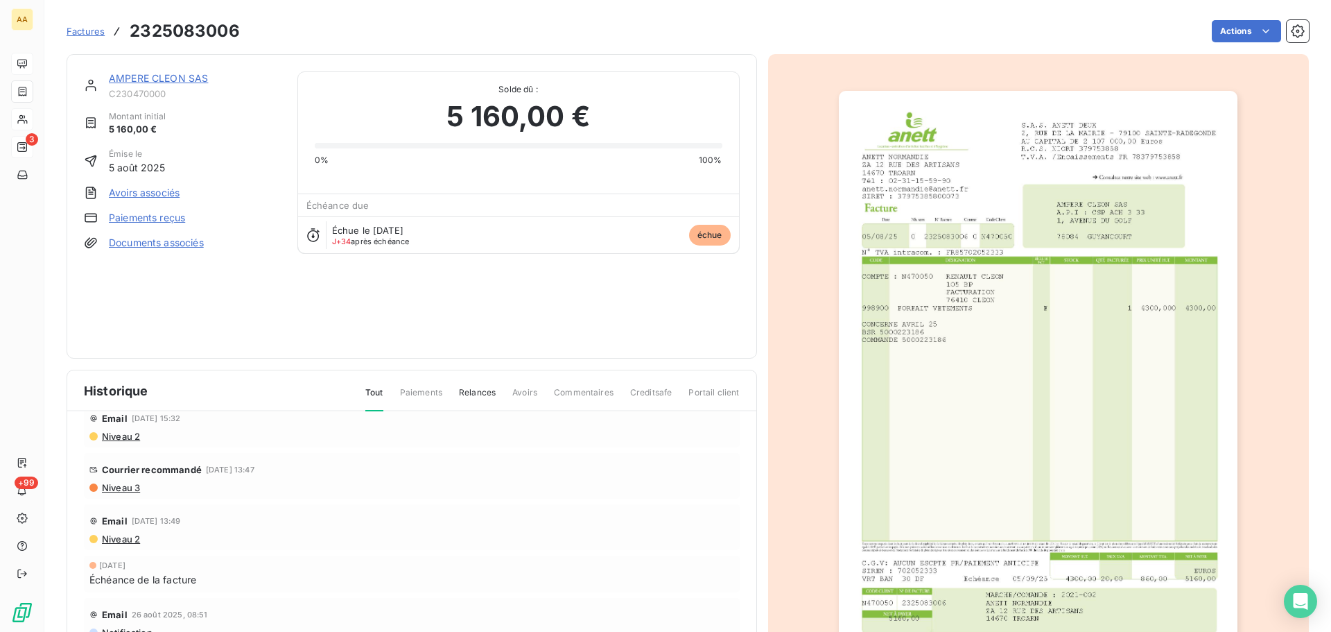
scroll to position [119, 0]
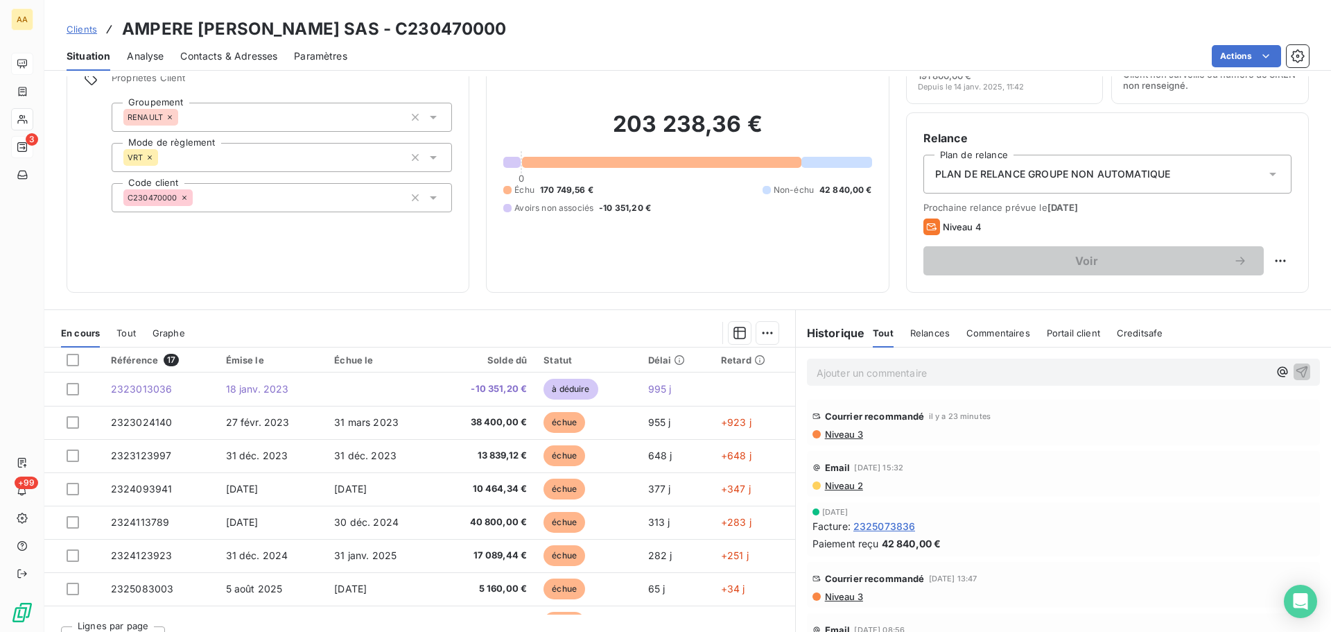
click at [922, 328] on span "Relances" at bounding box center [930, 332] width 40 height 11
click at [845, 433] on span "Niveau 3" at bounding box center [844, 434] width 40 height 11
